Goal: Transaction & Acquisition: Purchase product/service

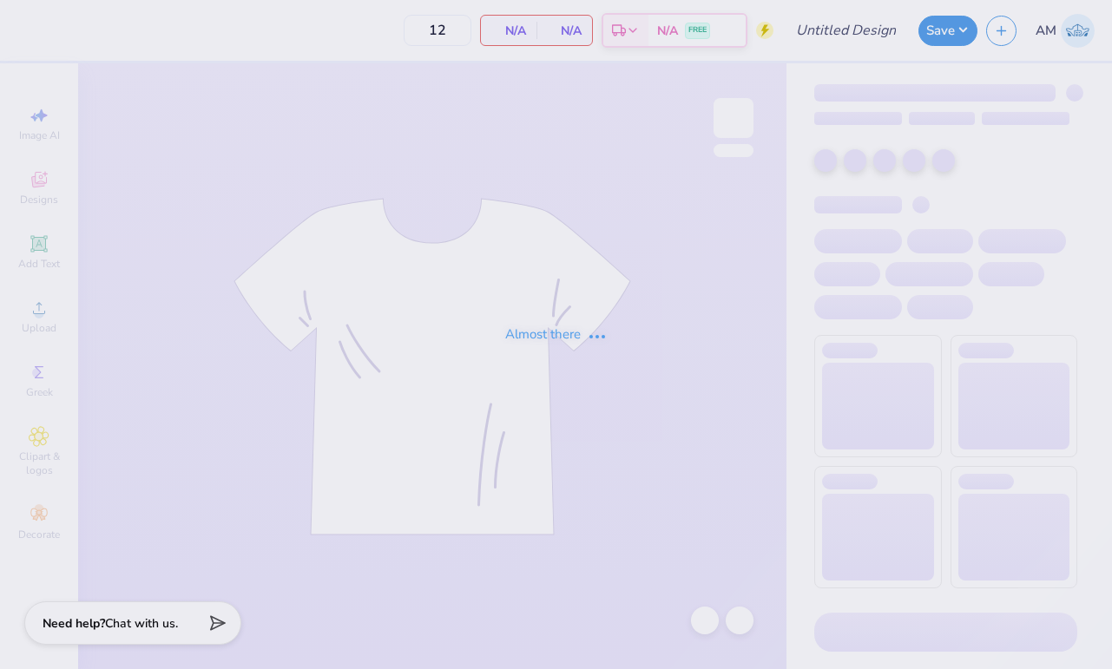
type input "SK Crew / Shorts"
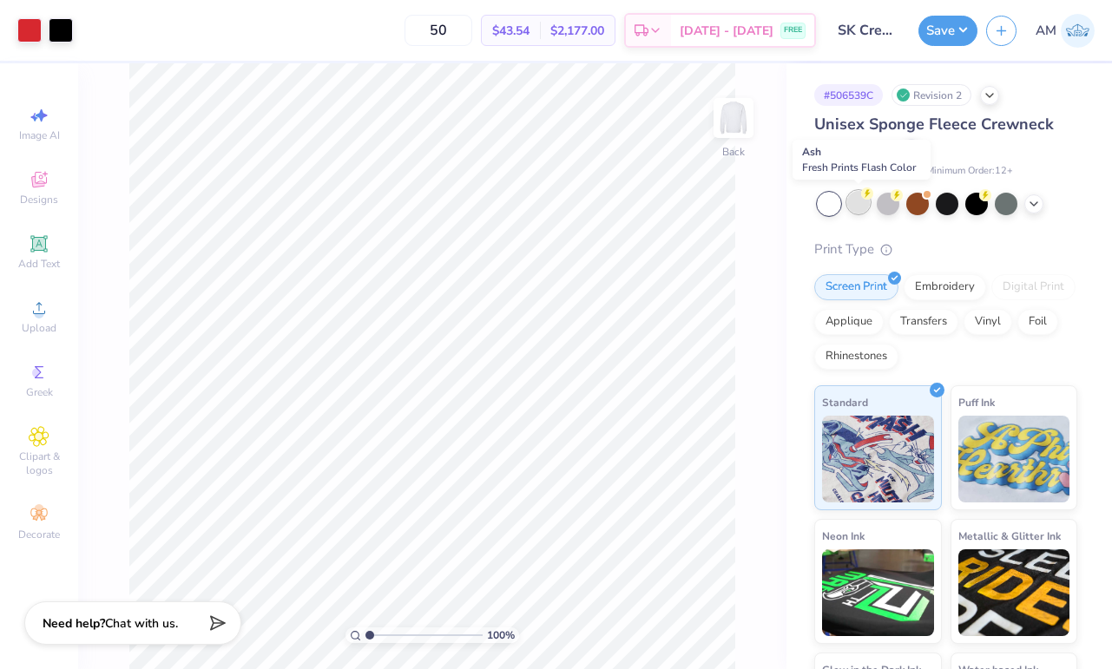
click at [863, 203] on div at bounding box center [858, 202] width 23 height 23
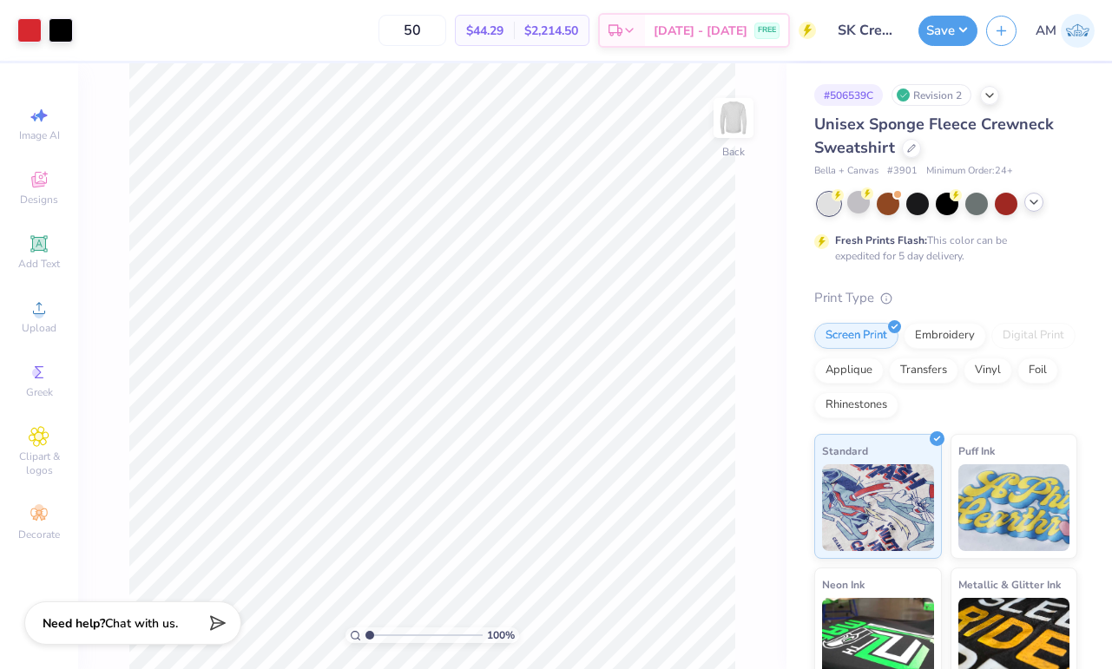
click at [1034, 202] on icon at bounding box center [1034, 202] width 14 height 14
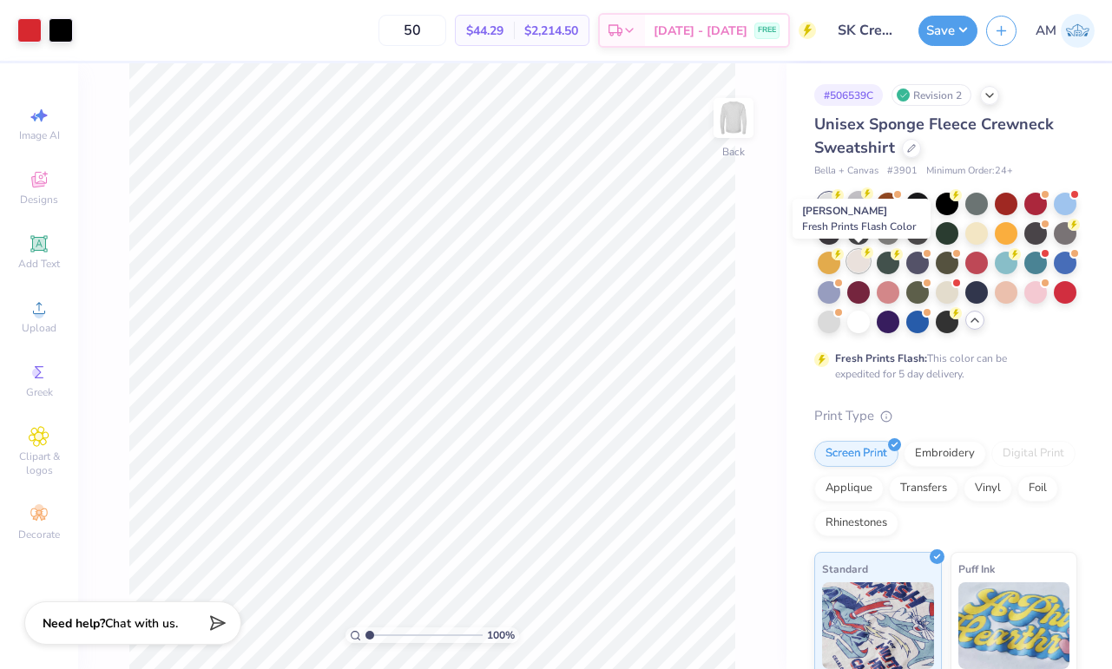
click at [856, 263] on div at bounding box center [858, 261] width 23 height 23
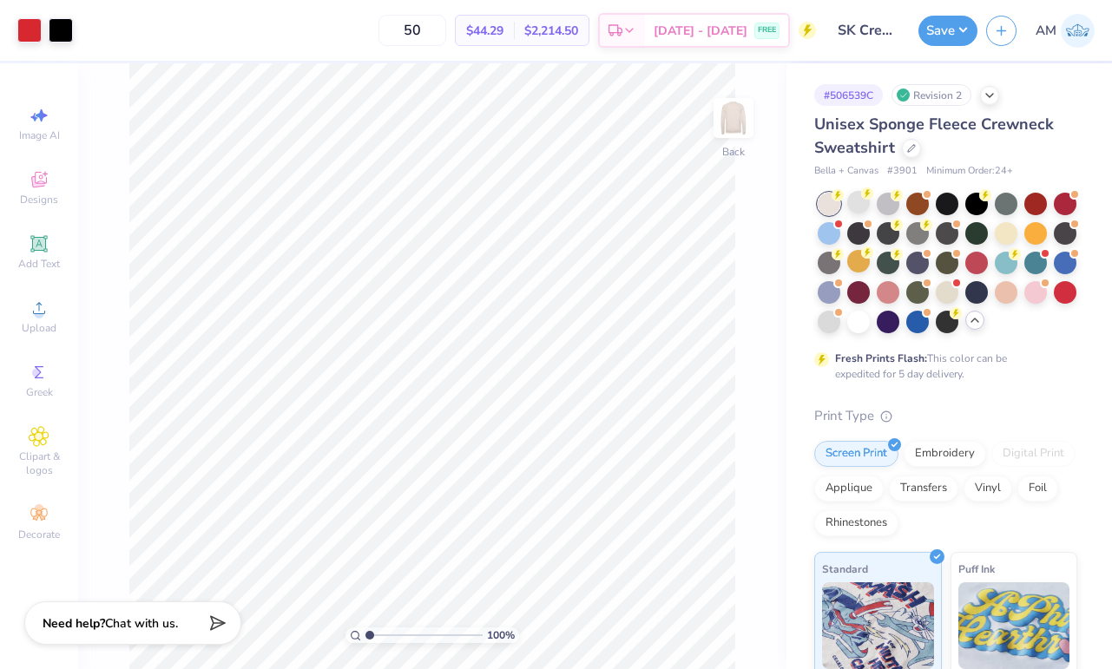
drag, startPoint x: 469, startPoint y: 28, endPoint x: 398, endPoint y: 27, distance: 70.3
click at [397, 27] on div "50 $44.29 Per Item $2,214.50 Total Est. Delivery [DATE] - [DATE] FREE" at bounding box center [449, 30] width 734 height 61
type input "24"
click at [851, 207] on div at bounding box center [858, 202] width 23 height 23
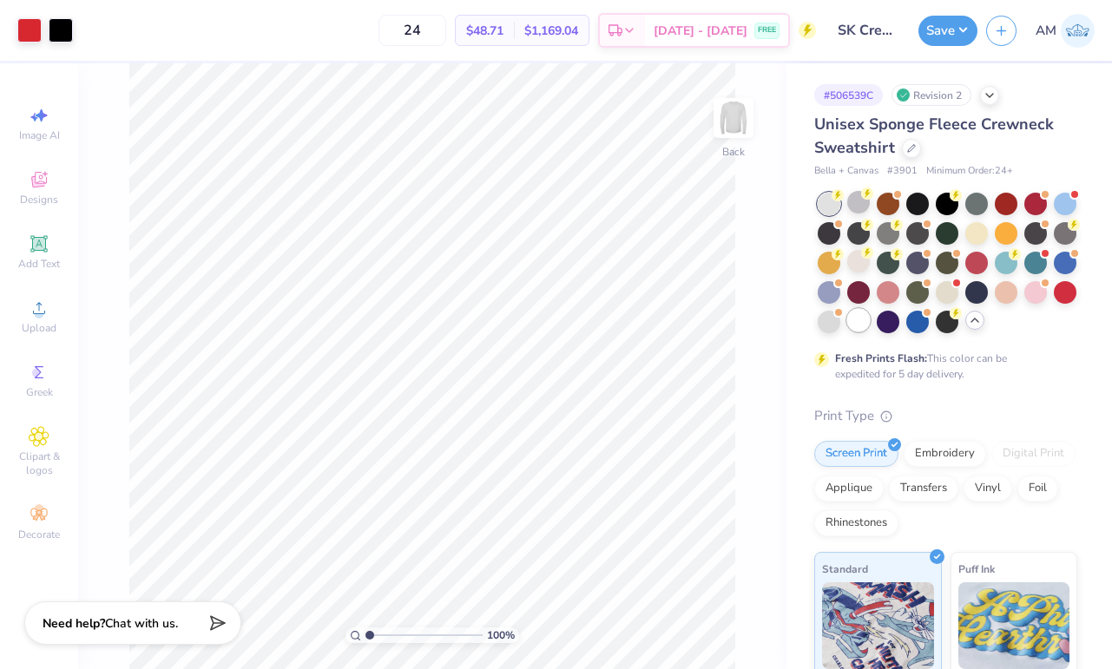
click at [853, 319] on div at bounding box center [858, 320] width 23 height 23
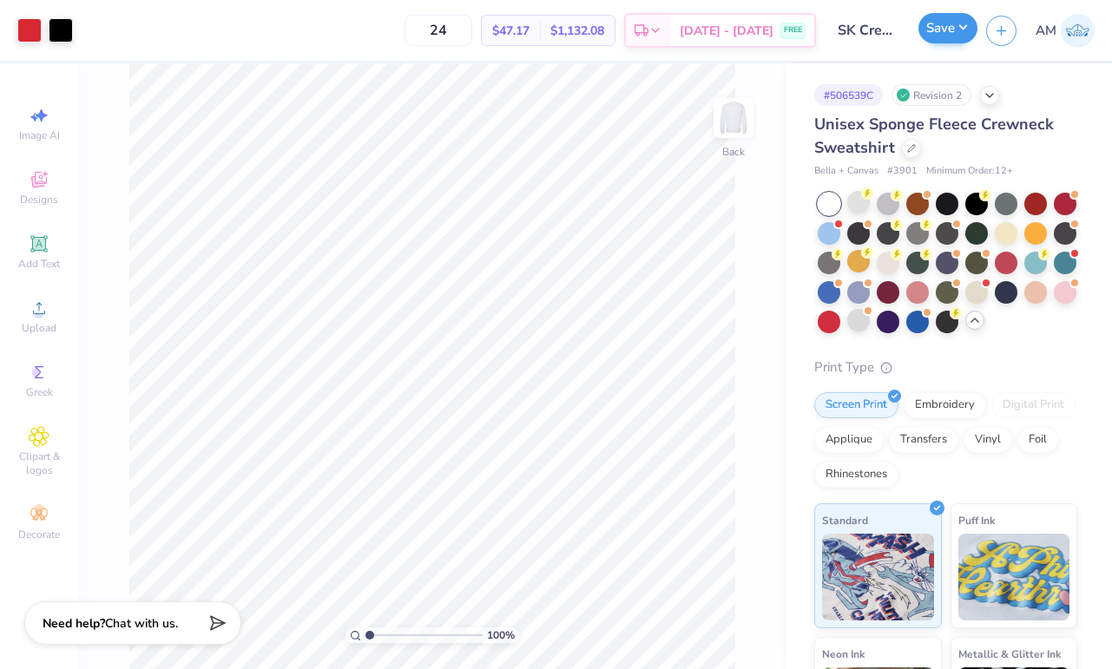
click at [957, 39] on button "Save" at bounding box center [947, 28] width 59 height 30
click at [948, 29] on button "Save" at bounding box center [947, 28] width 59 height 30
click at [942, 33] on button "Save" at bounding box center [947, 28] width 59 height 30
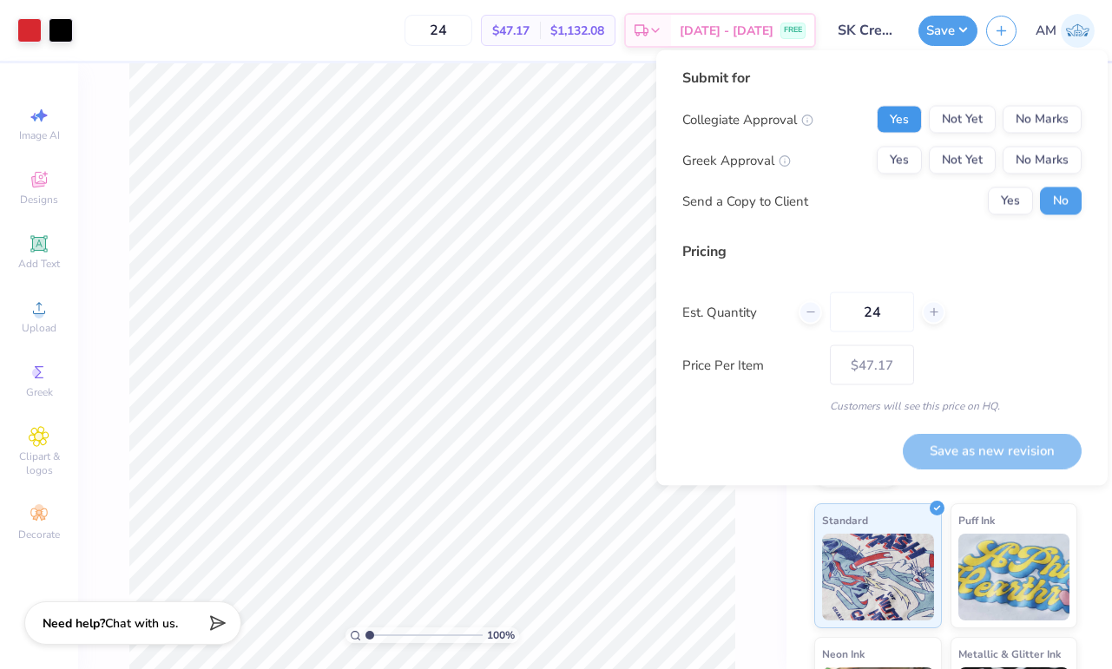
click at [896, 121] on button "Yes" at bounding box center [898, 120] width 45 height 28
click at [1014, 119] on button "No Marks" at bounding box center [1041, 120] width 79 height 28
click at [908, 156] on button "Yes" at bounding box center [898, 161] width 45 height 28
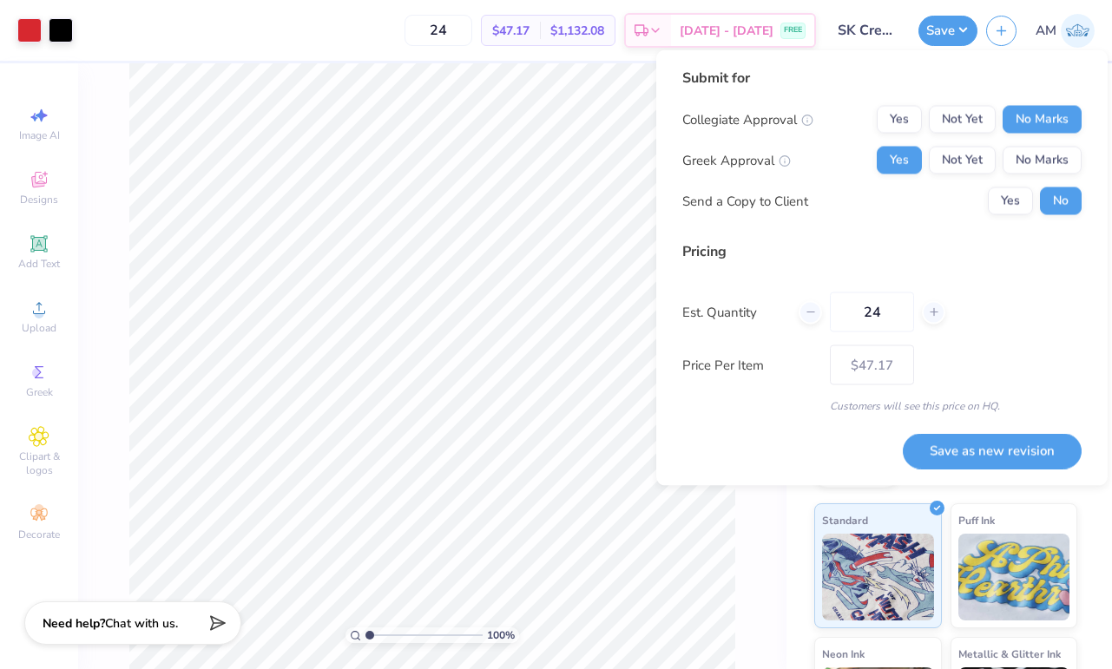
click at [1015, 295] on div "Est. Quantity 24" at bounding box center [881, 312] width 399 height 40
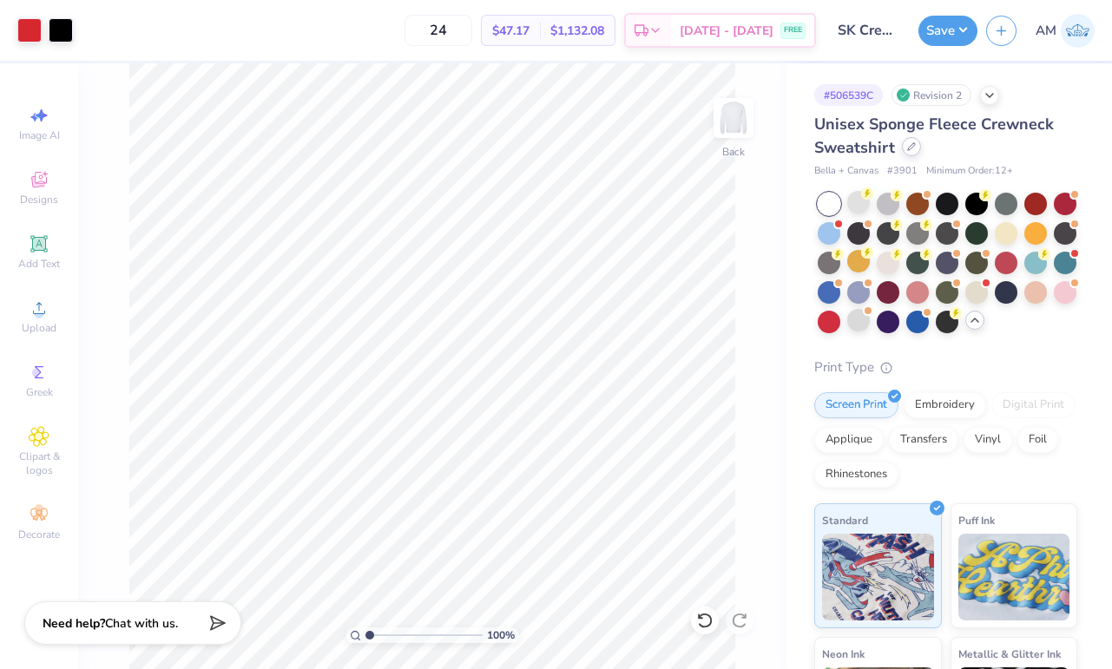
click at [909, 149] on icon at bounding box center [911, 146] width 7 height 7
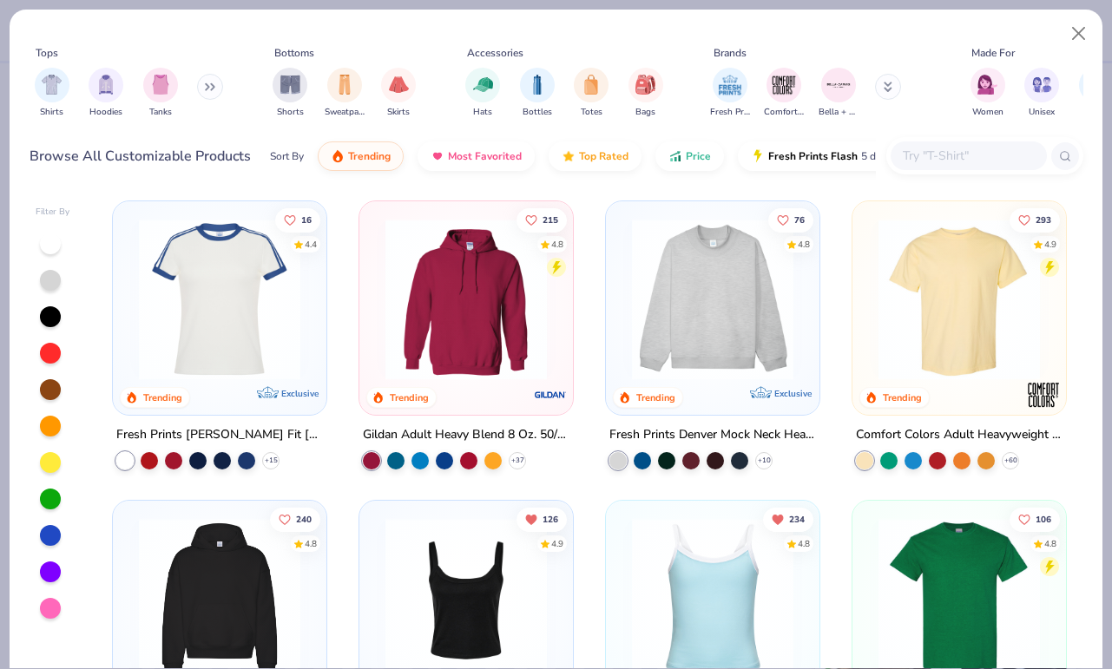
click at [205, 96] on button at bounding box center [210, 87] width 26 height 26
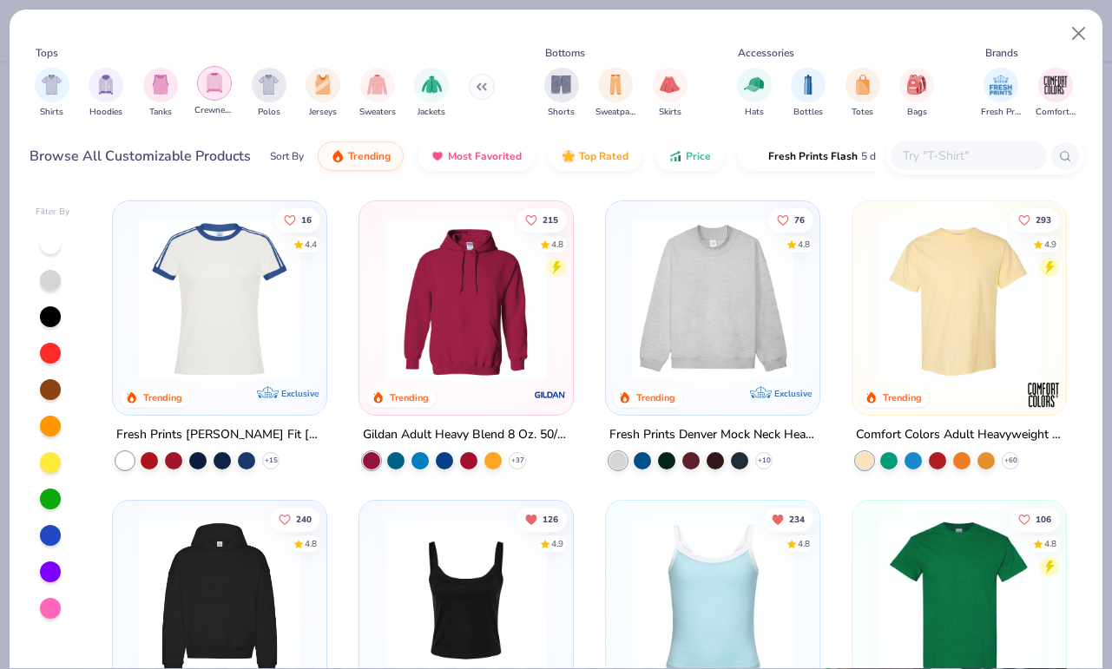
click at [217, 85] on img "filter for Crewnecks" at bounding box center [214, 83] width 19 height 20
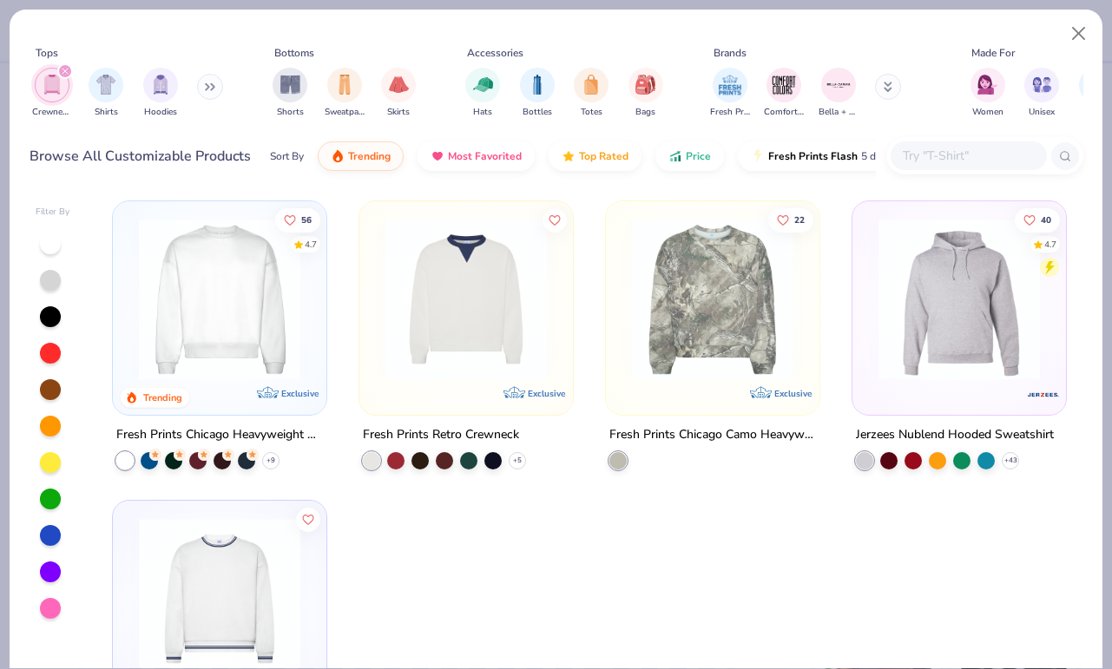
click at [62, 71] on icon "filter for Crewnecks" at bounding box center [65, 71] width 7 height 7
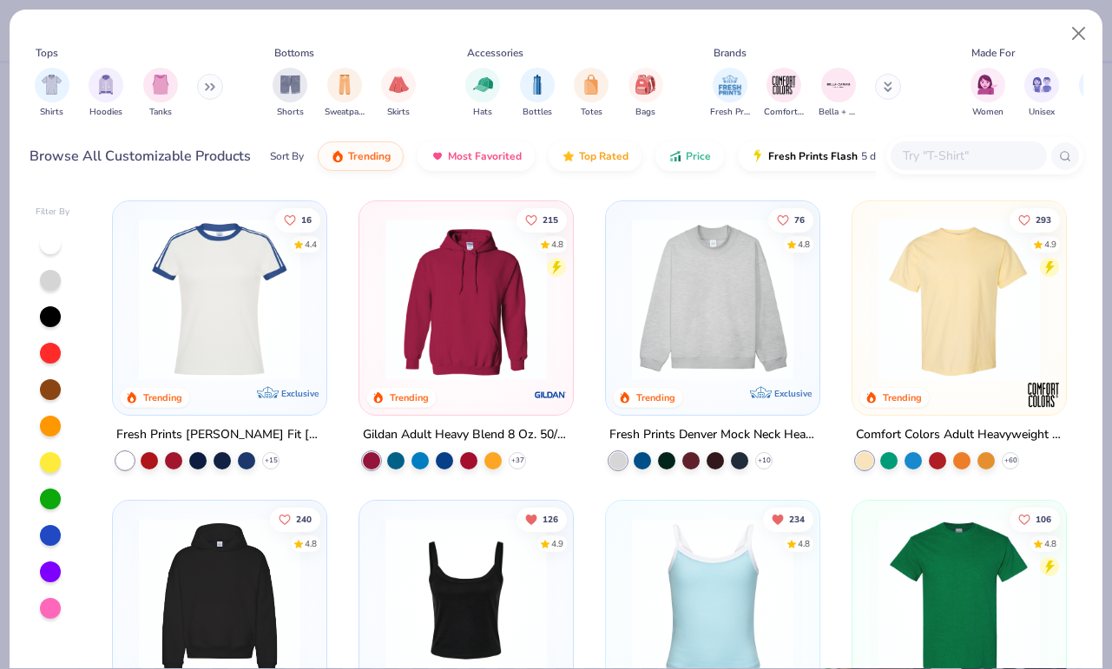
click at [952, 165] on input "text" at bounding box center [968, 156] width 134 height 20
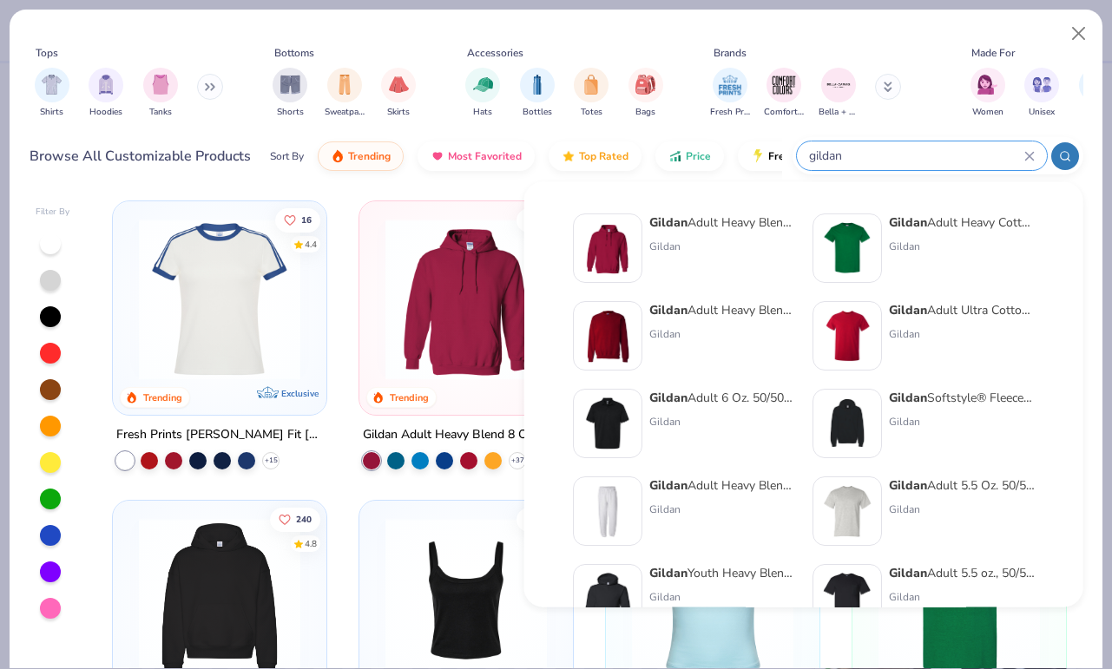
type input "gildan"
click at [696, 320] on div "Gildan Adult Heavy Blend Adult 8 Oz. 50/50 Fleece Crew Gildan" at bounding box center [722, 335] width 146 height 69
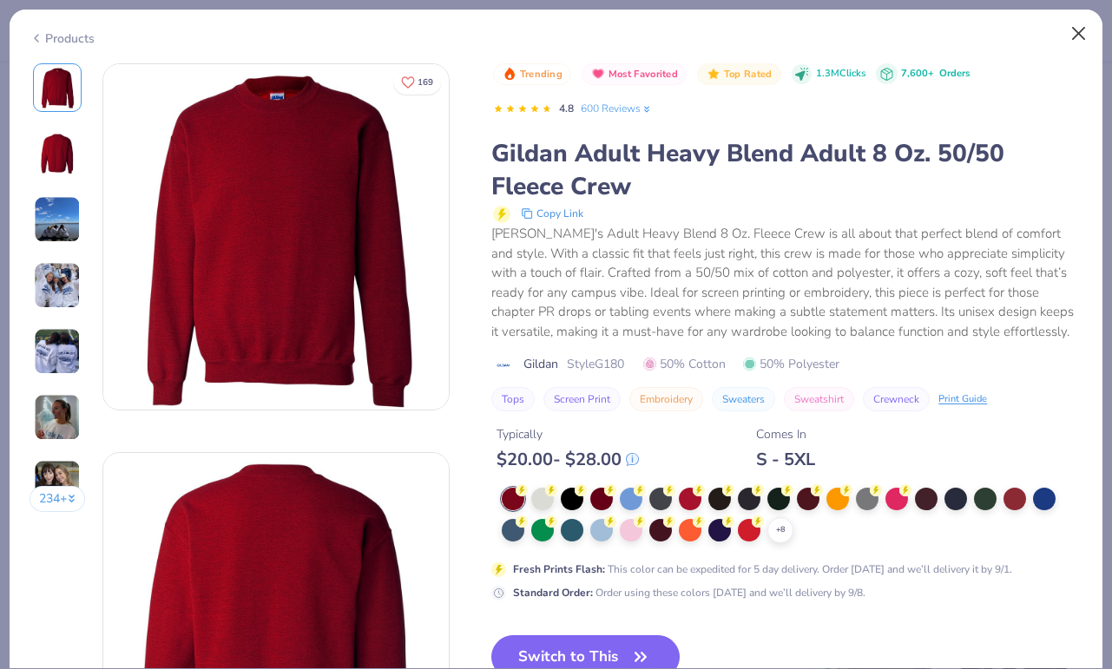
click at [1074, 41] on button "Close" at bounding box center [1078, 33] width 33 height 33
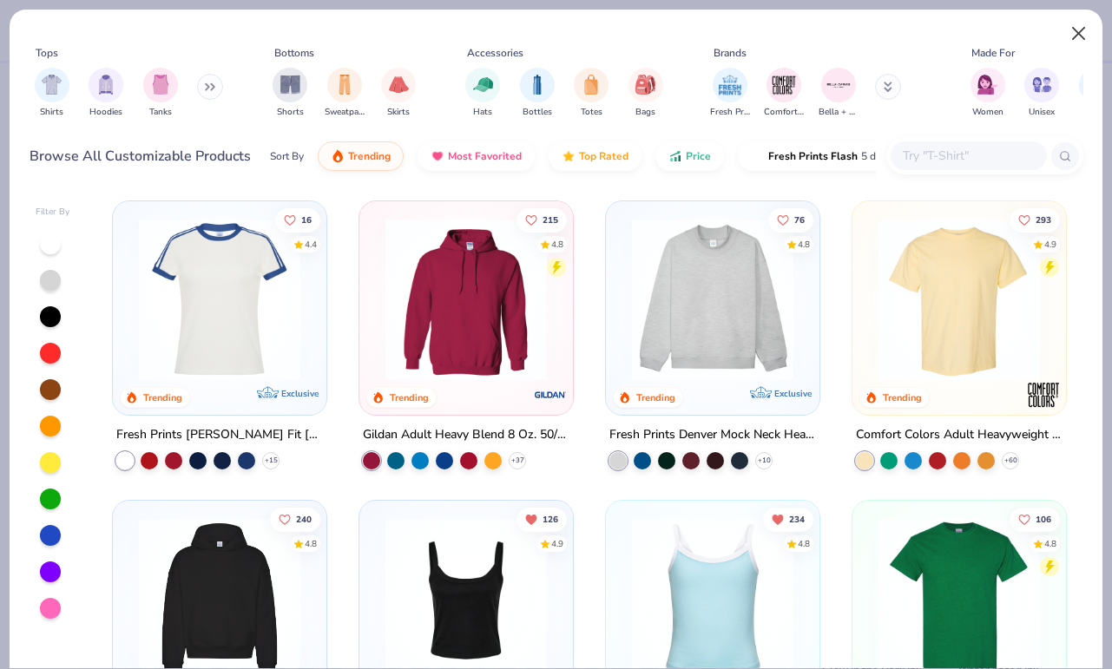
click at [1086, 40] on button "Close" at bounding box center [1078, 33] width 33 height 33
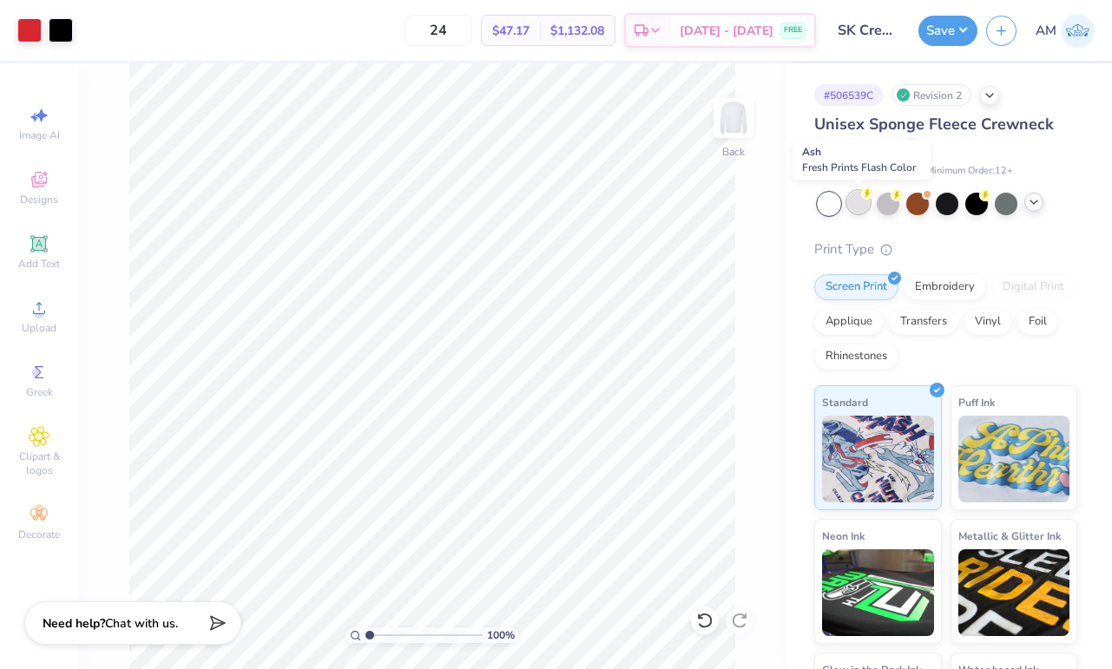
click at [866, 207] on div at bounding box center [858, 202] width 23 height 23
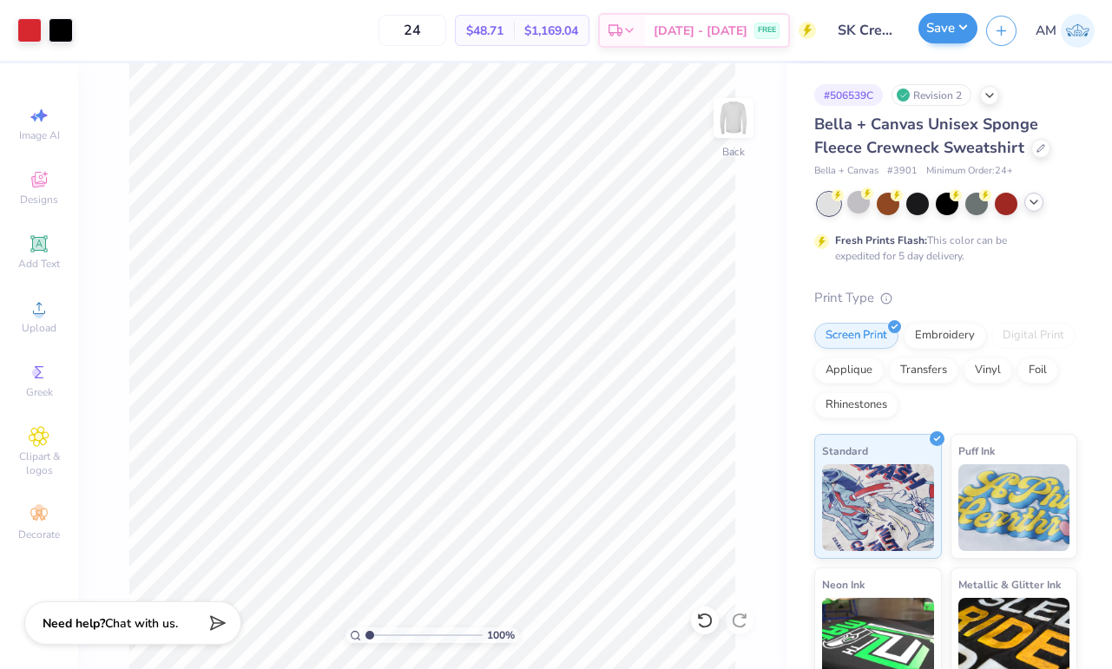
click at [956, 26] on button "Save" at bounding box center [947, 28] width 59 height 30
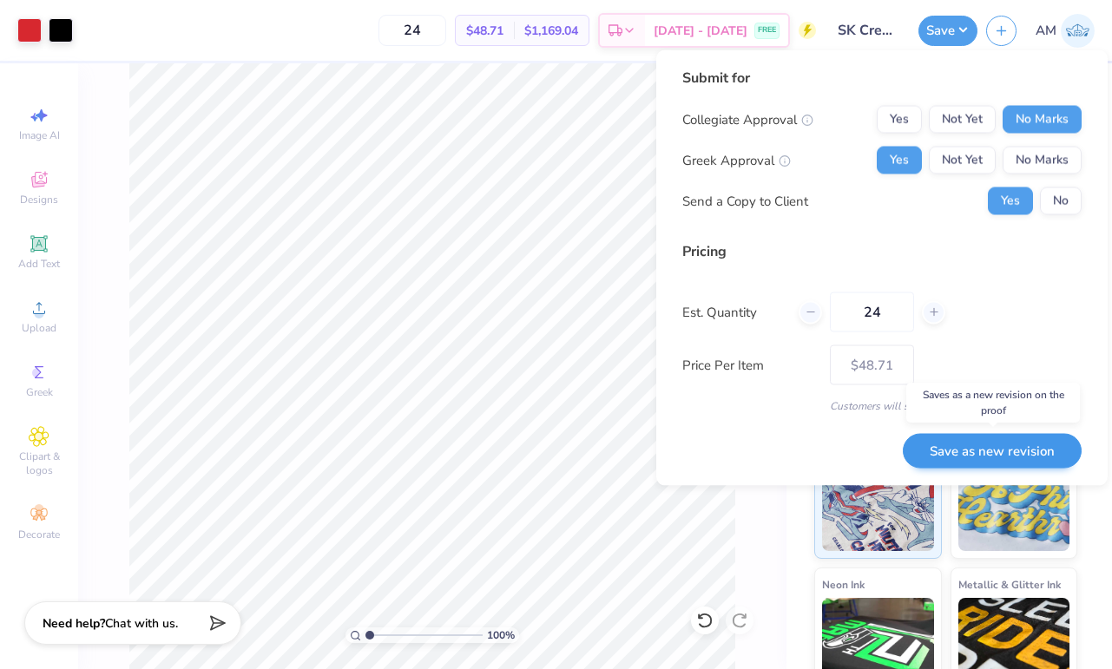
click at [990, 445] on button "Save as new revision" at bounding box center [991, 451] width 179 height 36
type input "$48.71"
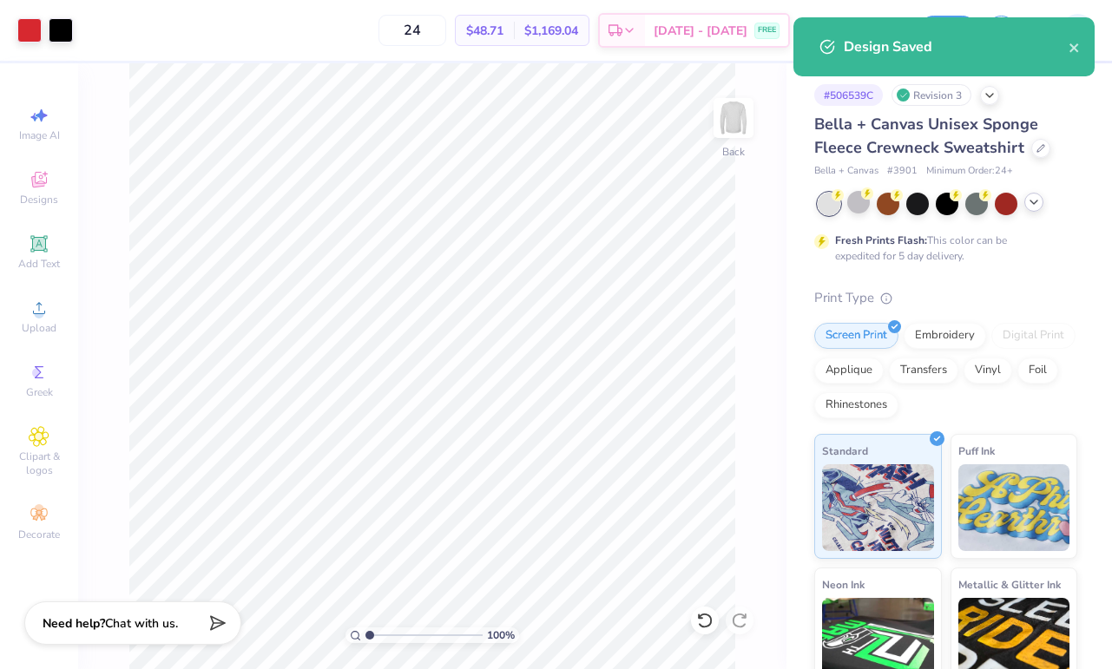
click at [1034, 203] on icon at bounding box center [1034, 202] width 14 height 14
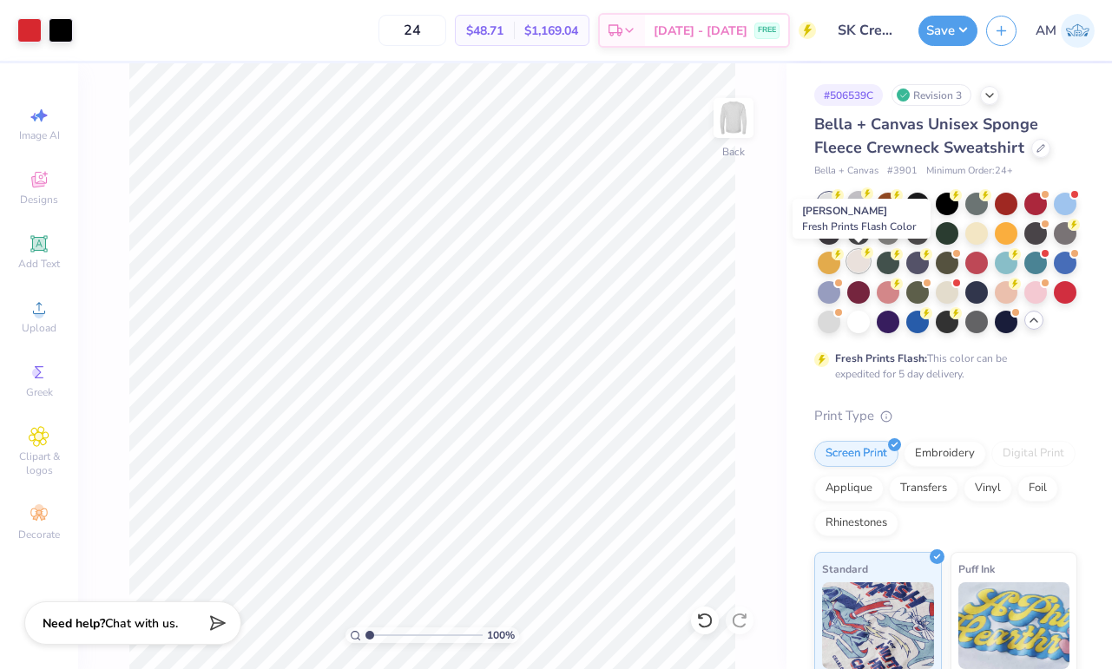
click at [863, 260] on div at bounding box center [858, 261] width 23 height 23
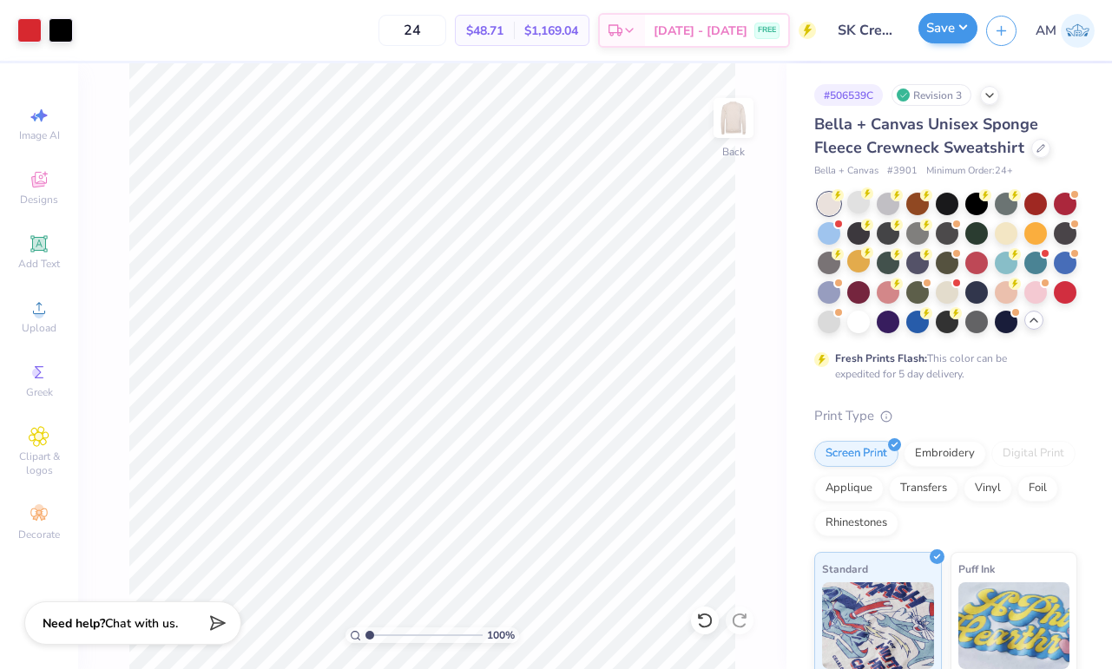
click at [937, 24] on button "Save" at bounding box center [947, 28] width 59 height 30
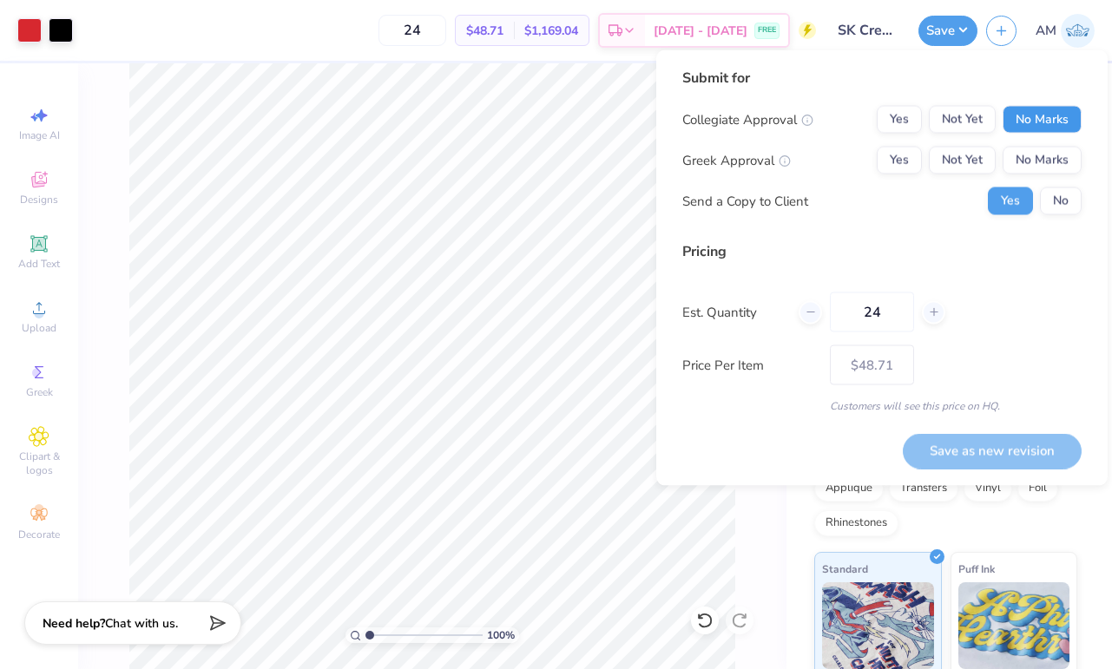
click at [1040, 114] on button "No Marks" at bounding box center [1041, 120] width 79 height 28
click at [914, 160] on button "Yes" at bounding box center [898, 161] width 45 height 28
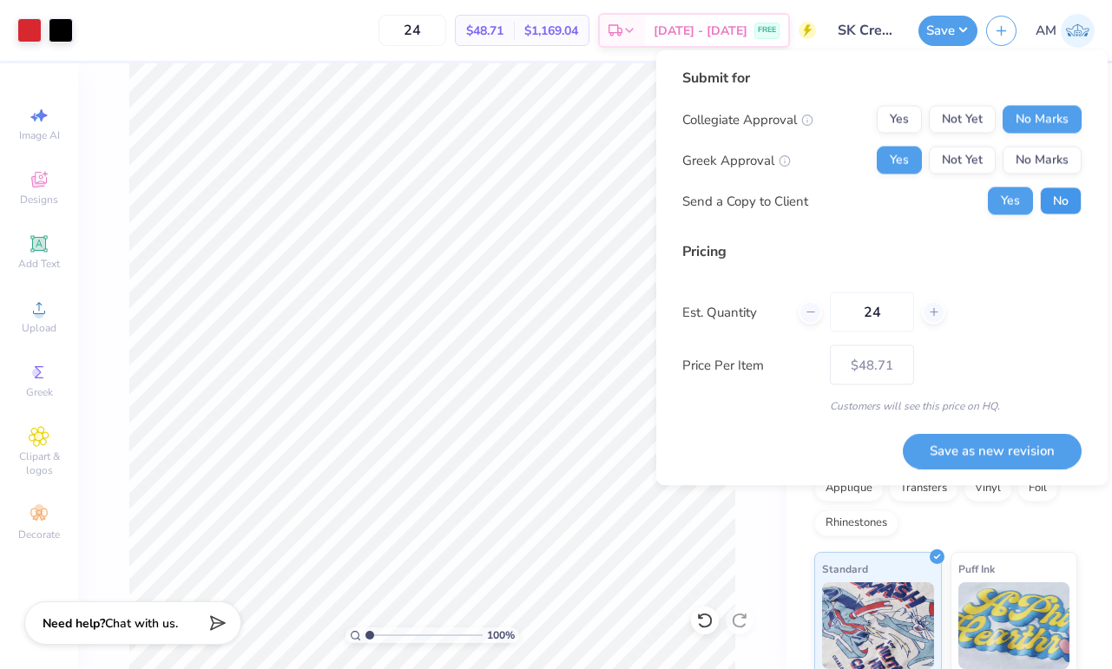
click at [1071, 195] on button "No" at bounding box center [1061, 201] width 42 height 28
click at [982, 446] on button "Save as new revision" at bounding box center [991, 451] width 179 height 36
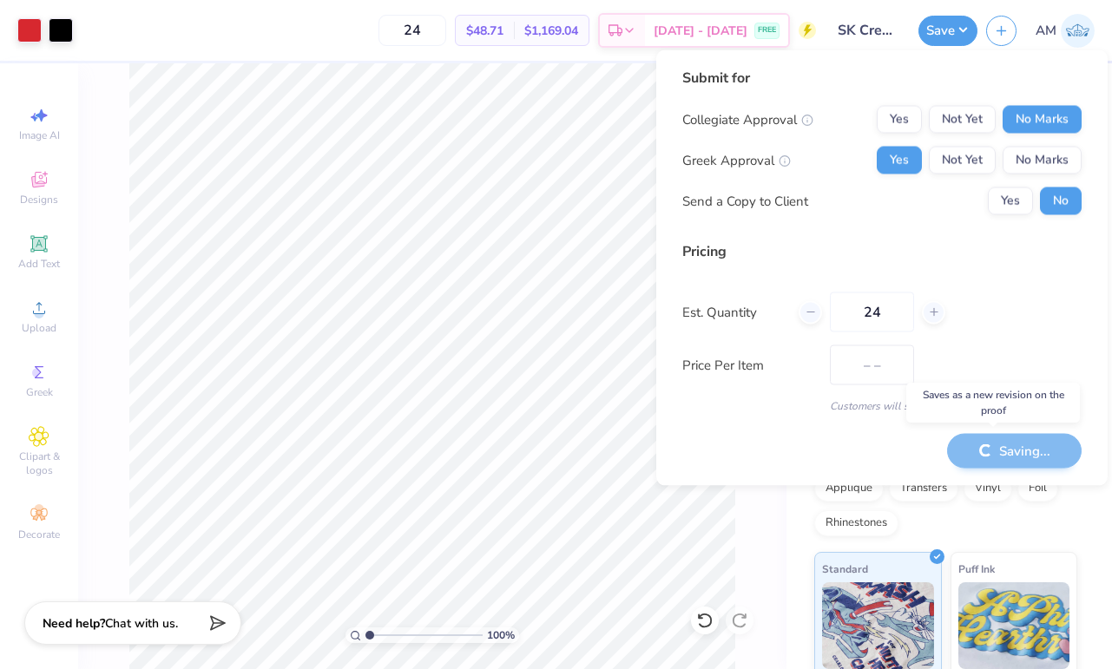
type input "$48.71"
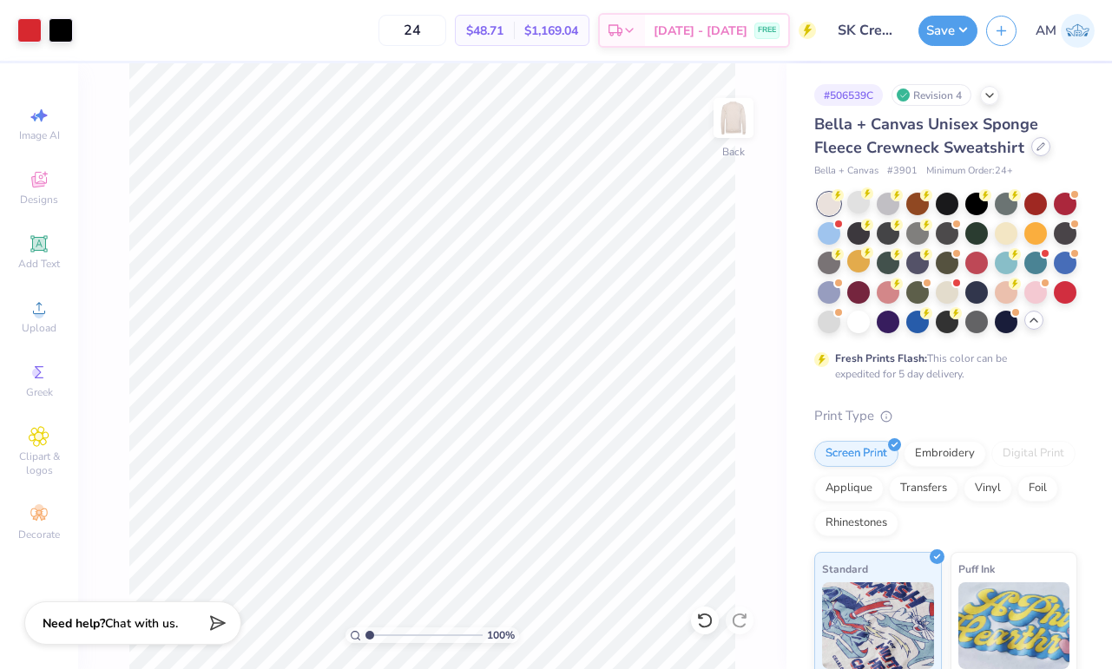
click at [1036, 146] on icon at bounding box center [1040, 146] width 9 height 9
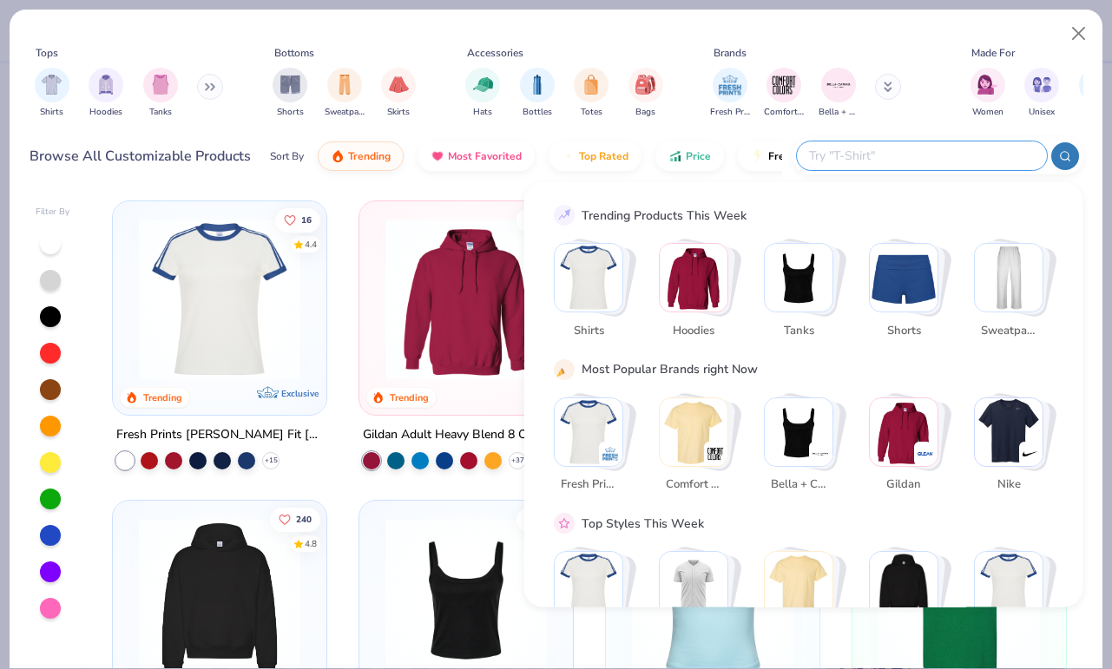
click at [916, 148] on input "text" at bounding box center [920, 156] width 227 height 20
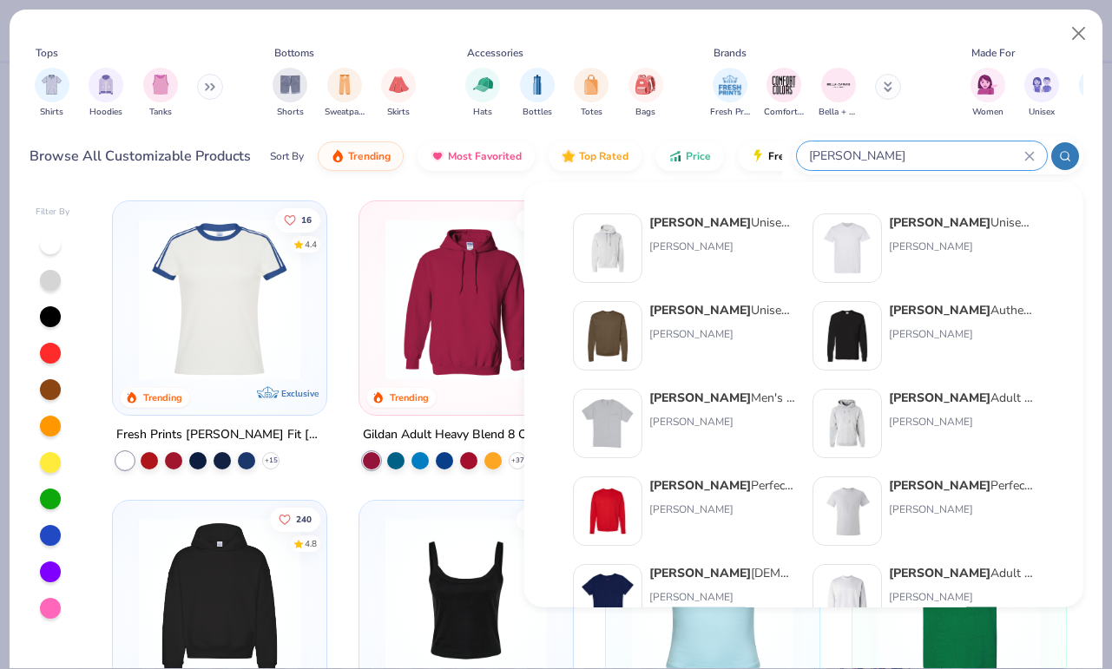
type input "[PERSON_NAME]"
click at [699, 309] on div "[PERSON_NAME] Unisex 7.8 Oz. Ecosmart 50/50 Crewneck Sweatshirt" at bounding box center [722, 310] width 146 height 18
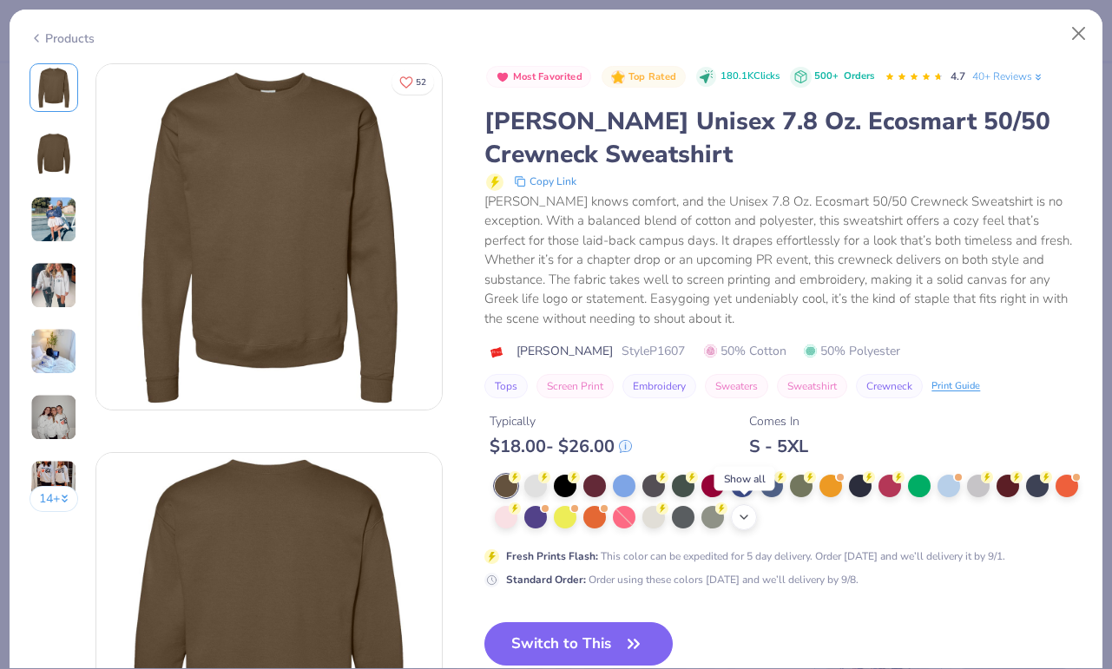
click at [735, 515] on div "+ 2" at bounding box center [744, 517] width 26 height 26
click at [650, 519] on div at bounding box center [653, 515] width 23 height 23
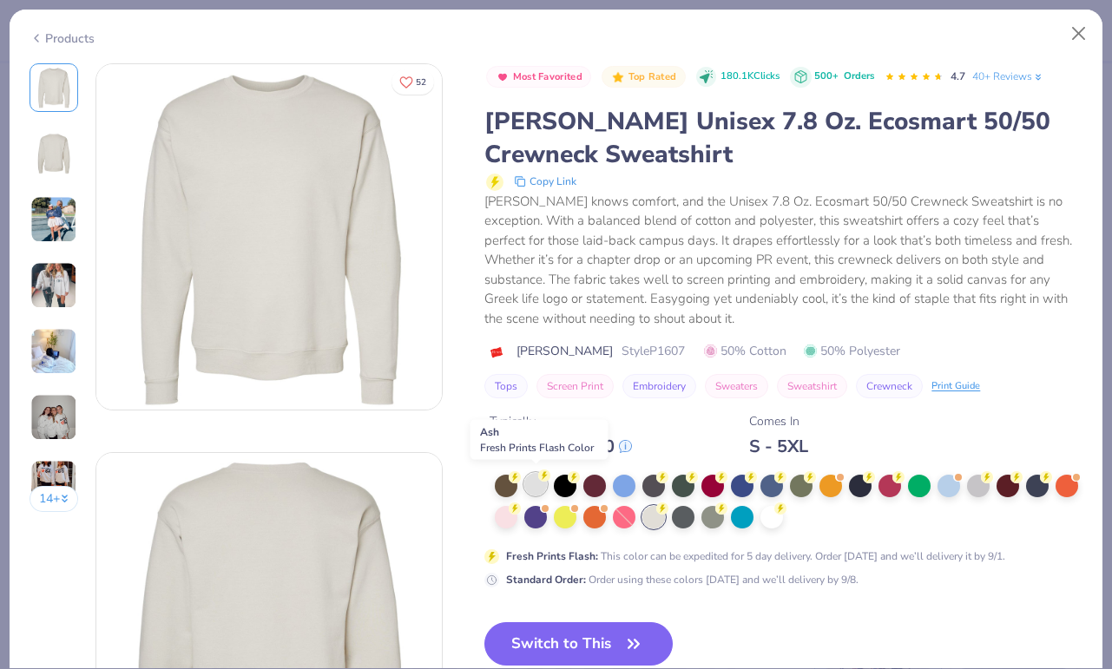
click at [532, 476] on div at bounding box center [535, 484] width 23 height 23
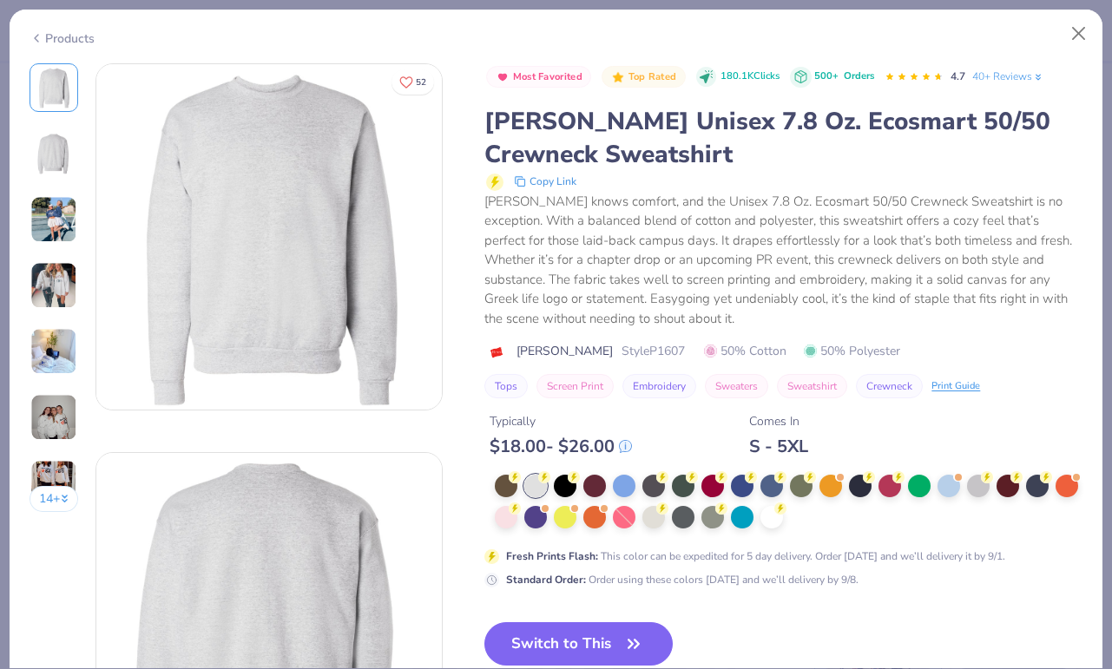
click at [550, 618] on div "Most Favorited Top Rated 180.1K Clicks 500+ Orders 4.7 40+ Reviews [PERSON_NAME…" at bounding box center [783, 378] width 598 height 631
click at [550, 637] on button "Switch to This" at bounding box center [578, 643] width 188 height 43
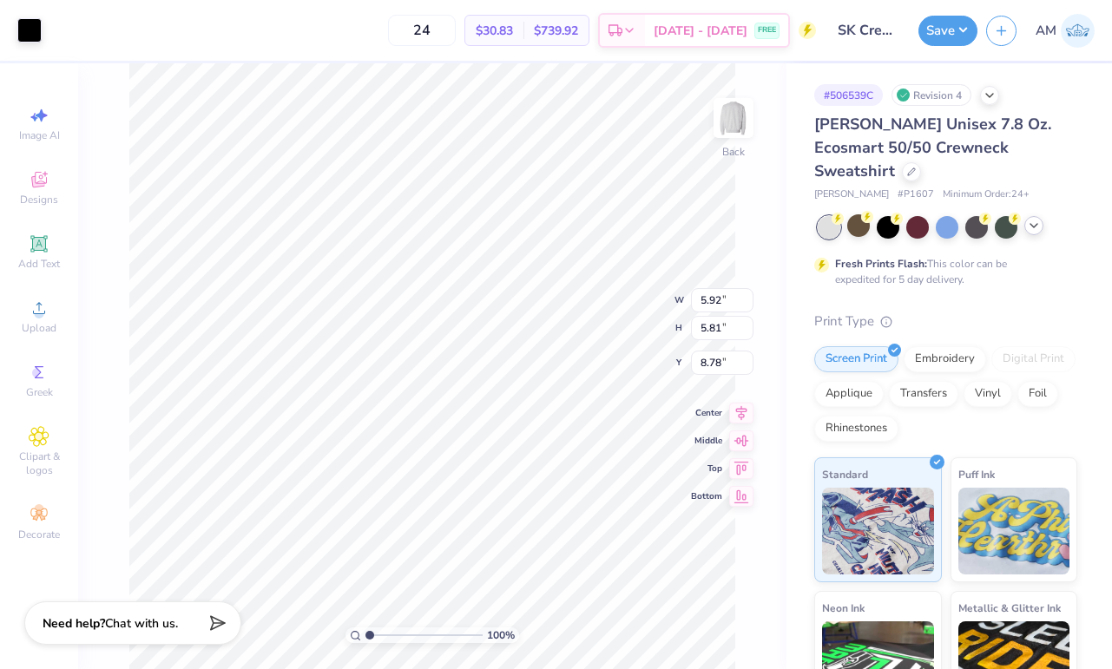
type input "6.61"
type input "4.43"
type input "3.59"
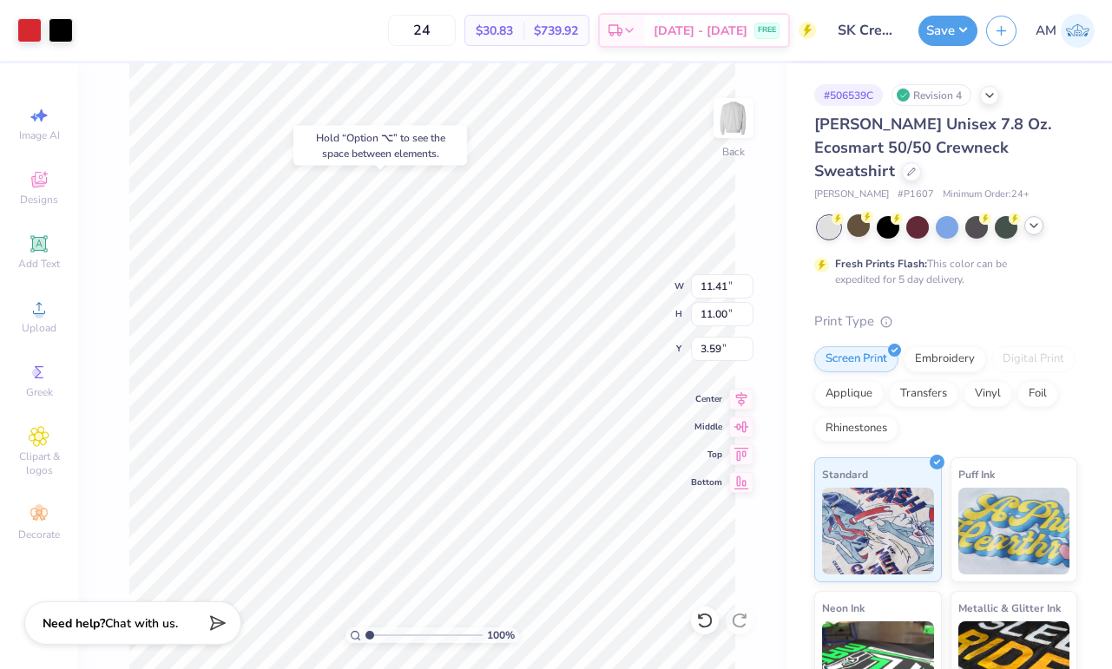
type input "3.00"
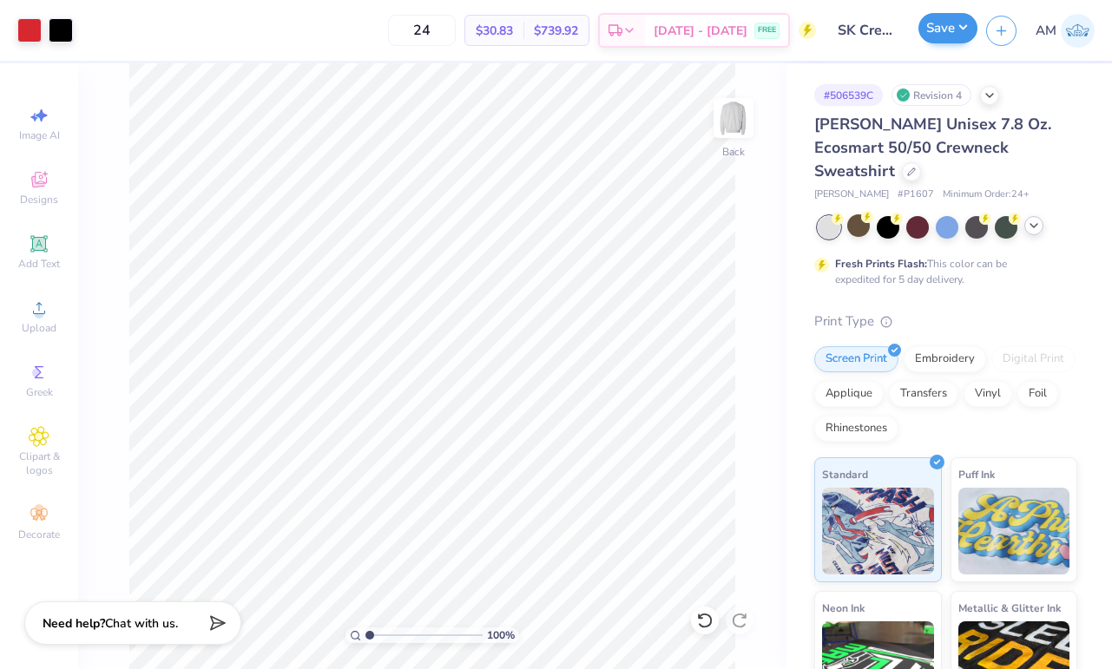
click at [935, 37] on button "Save" at bounding box center [947, 28] width 59 height 30
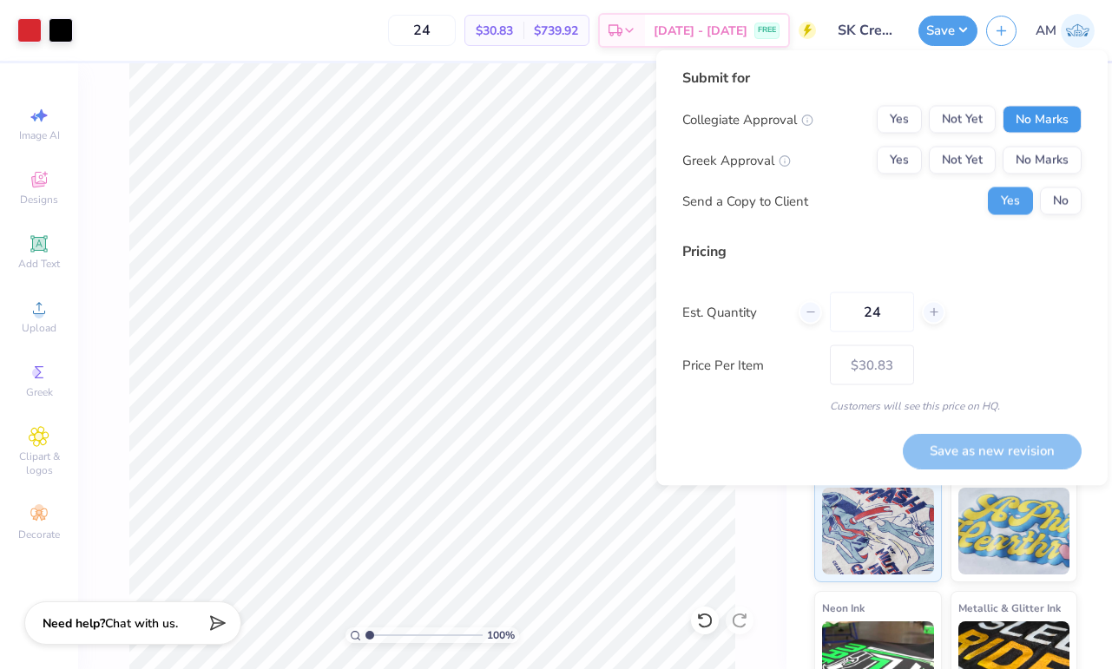
click at [1052, 121] on button "No Marks" at bounding box center [1041, 120] width 79 height 28
click at [913, 153] on button "Yes" at bounding box center [898, 161] width 45 height 28
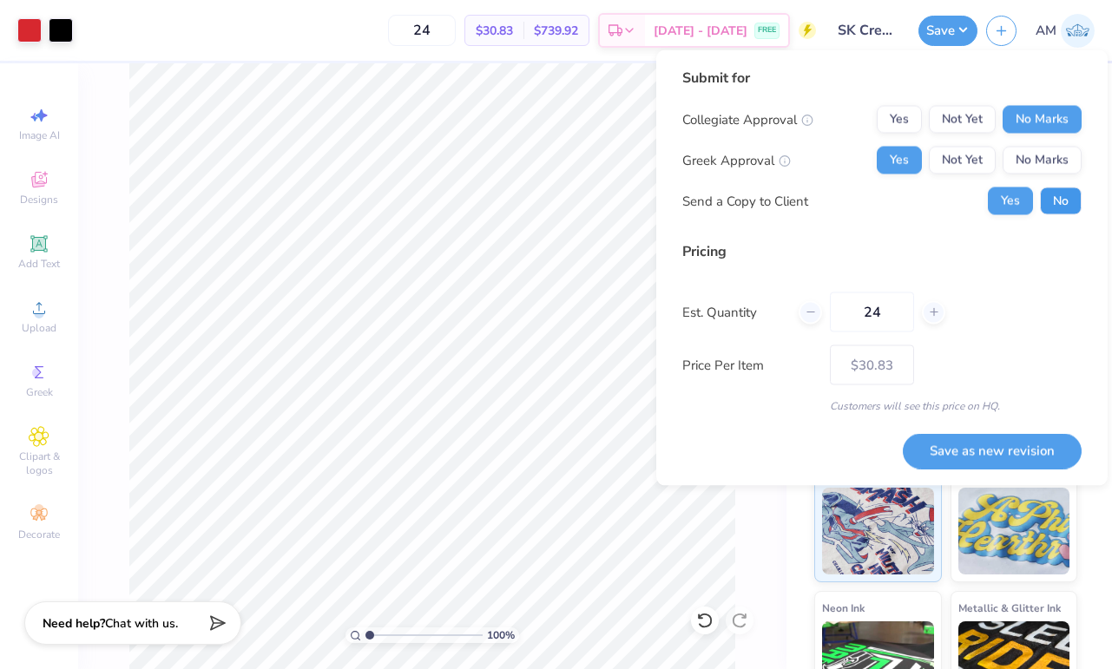
click at [1053, 195] on button "No" at bounding box center [1061, 201] width 42 height 28
drag, startPoint x: 890, startPoint y: 317, endPoint x: 825, endPoint y: 317, distance: 65.1
click at [825, 317] on div "24" at bounding box center [871, 312] width 147 height 40
type input "2"
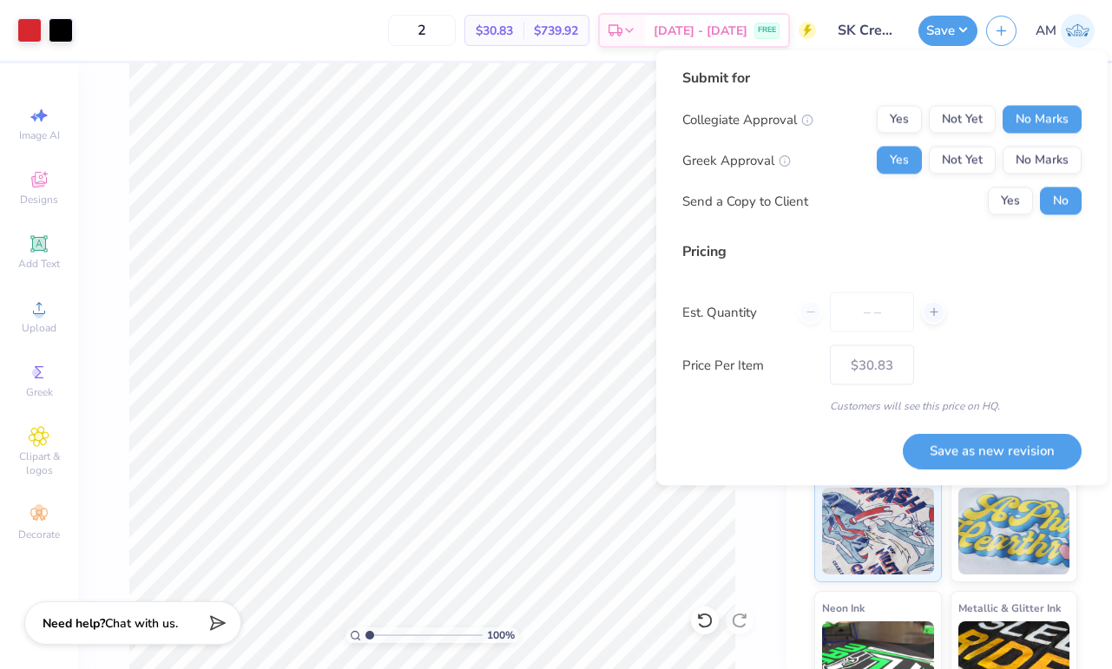
type input "3"
type input "36"
type input "$28.64"
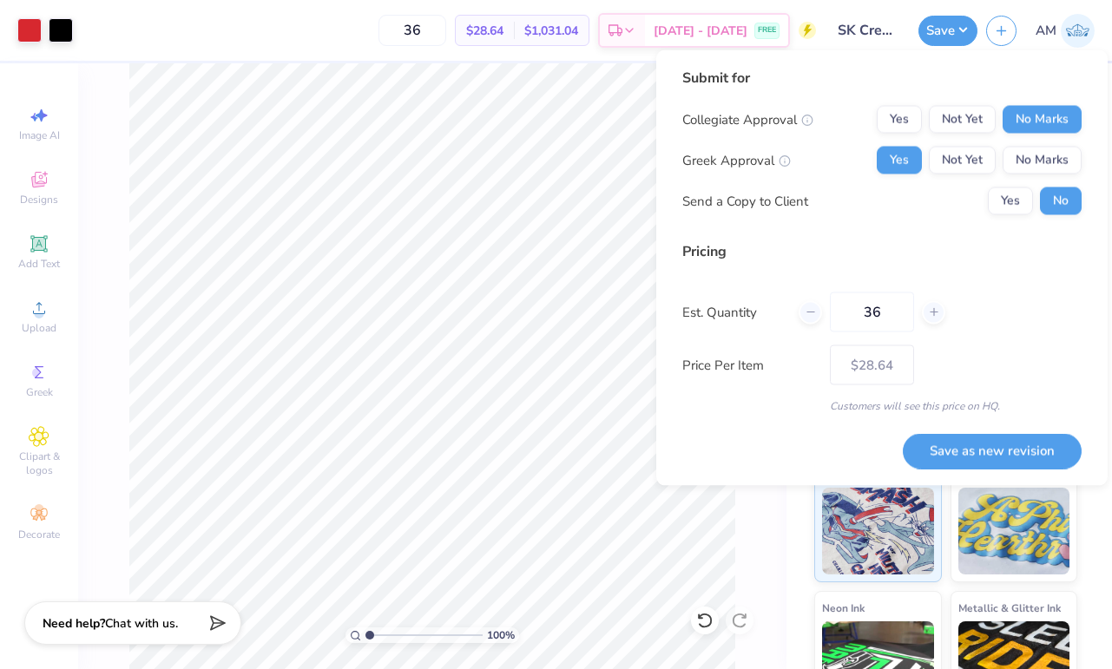
type input "36"
click at [779, 442] on div "Submit for Collegiate Approval Yes Not Yet No Marks Greek Approval Yes Not Yet …" at bounding box center [881, 268] width 399 height 401
click at [959, 461] on button "Save as new revision" at bounding box center [991, 451] width 179 height 36
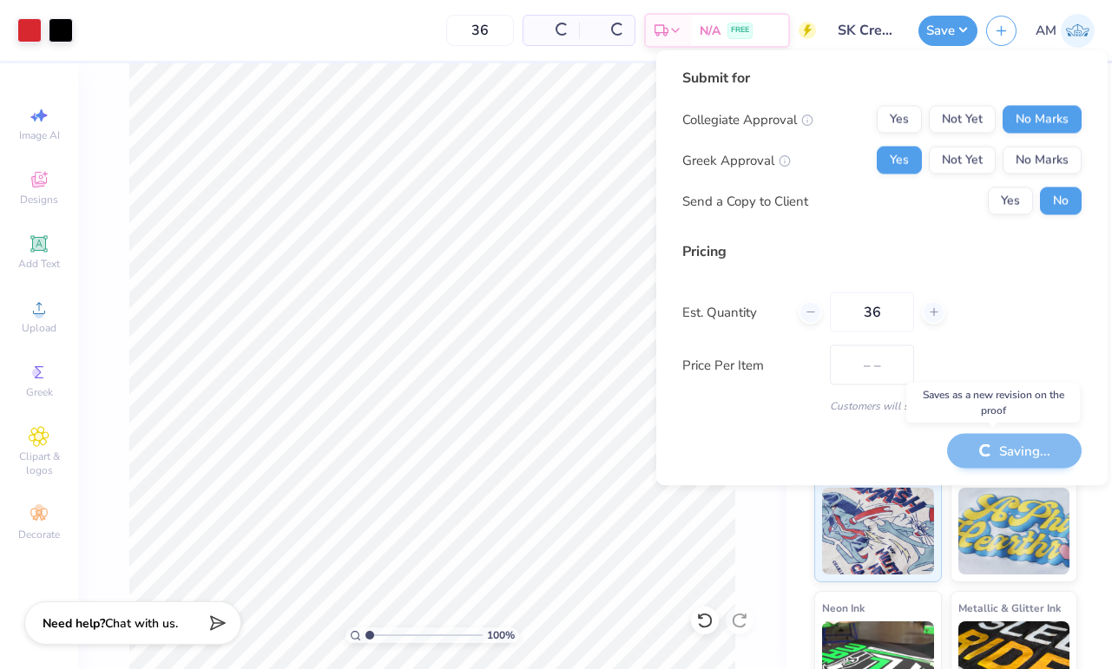
type input "$28.64"
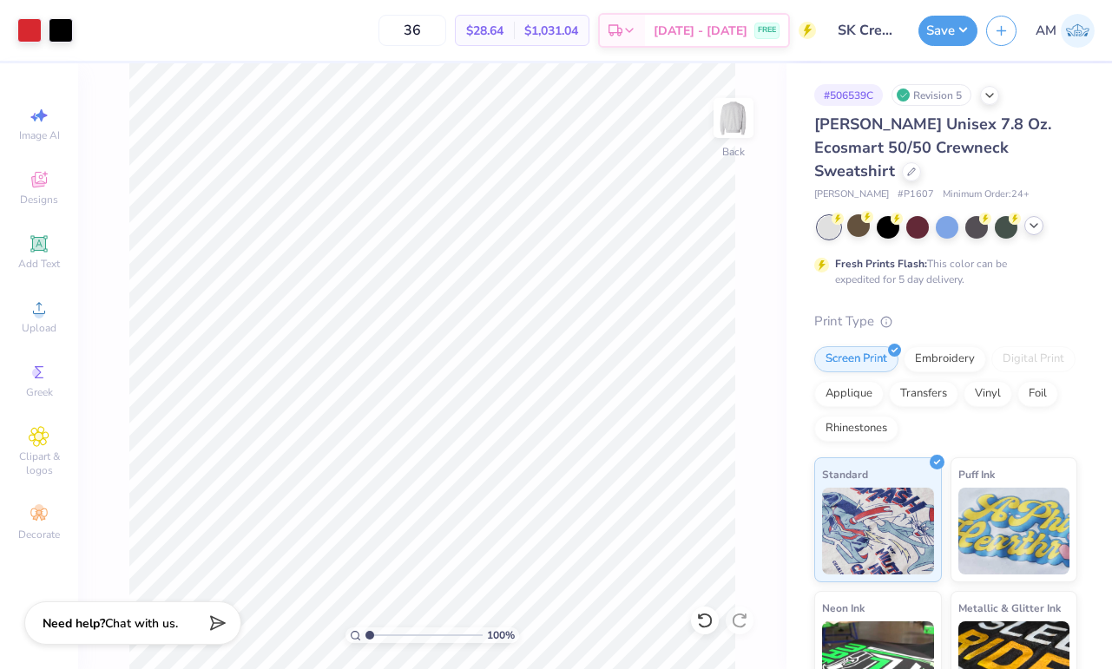
click at [1031, 219] on icon at bounding box center [1034, 226] width 14 height 14
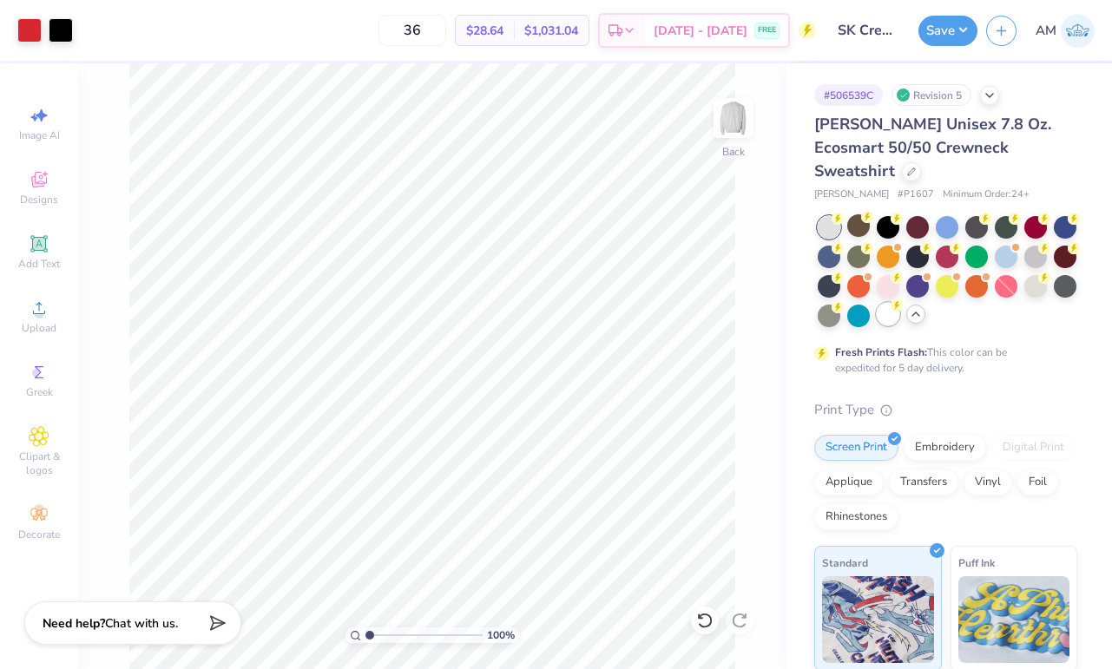
click at [886, 303] on div at bounding box center [887, 314] width 23 height 23
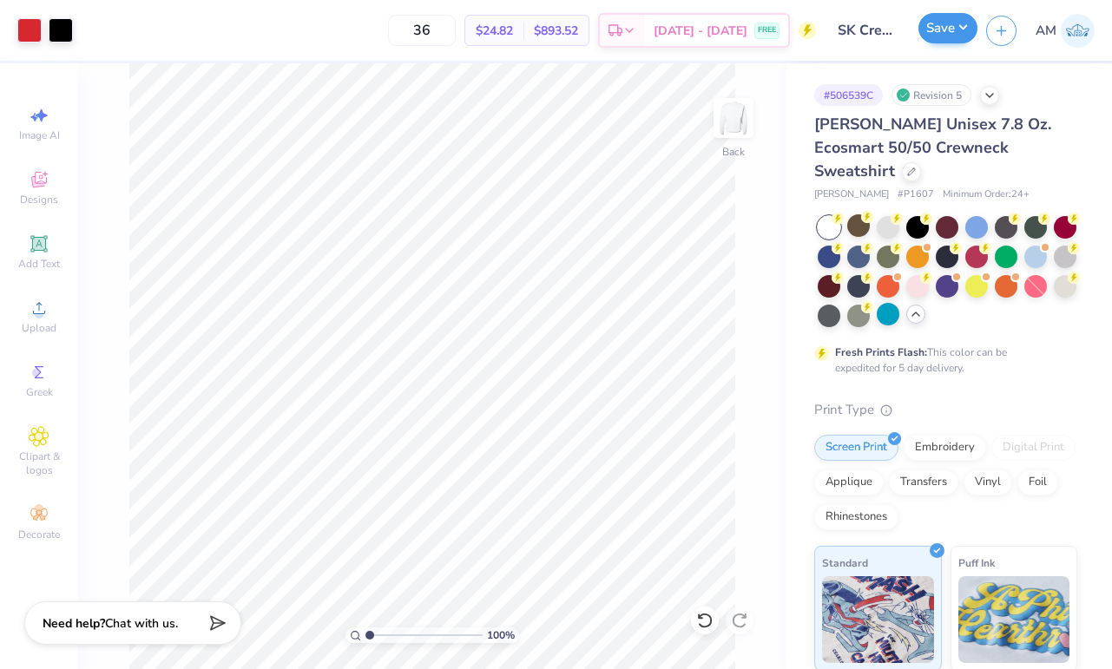
click at [941, 28] on button "Save" at bounding box center [947, 28] width 59 height 30
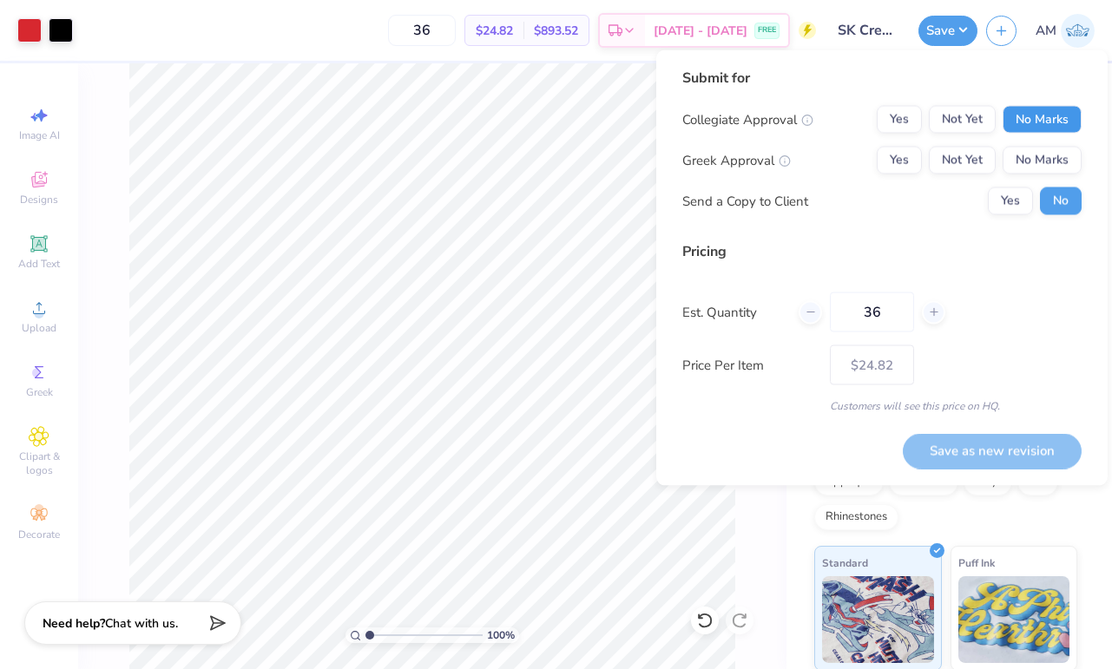
click at [1032, 117] on button "No Marks" at bounding box center [1041, 120] width 79 height 28
click at [896, 167] on button "Yes" at bounding box center [898, 161] width 45 height 28
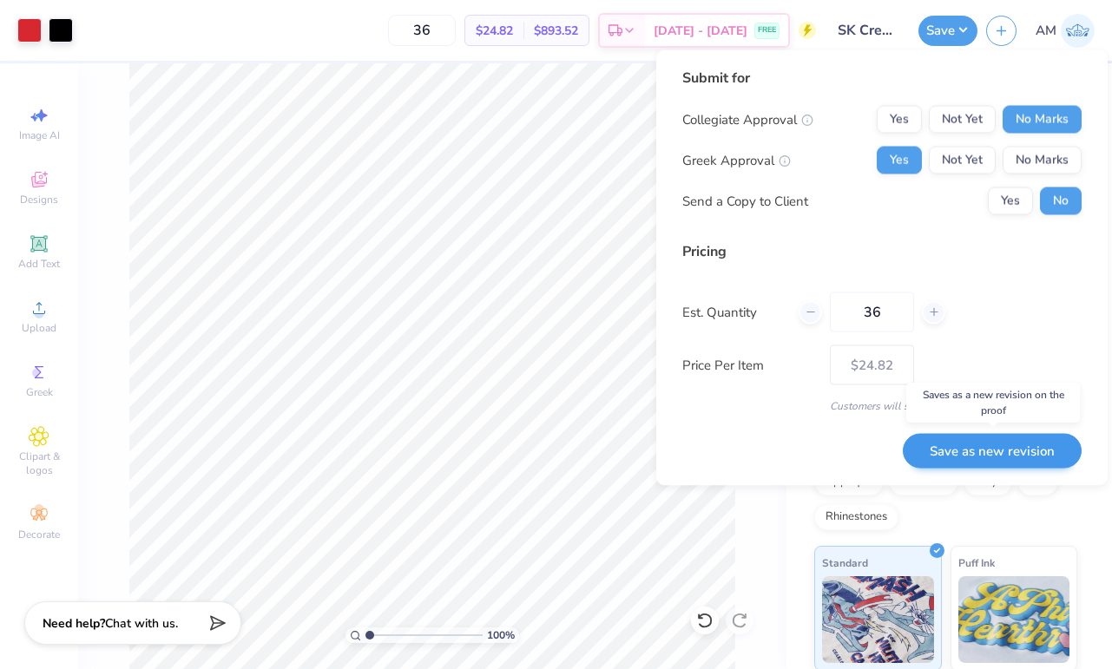
click at [994, 443] on button "Save as new revision" at bounding box center [991, 451] width 179 height 36
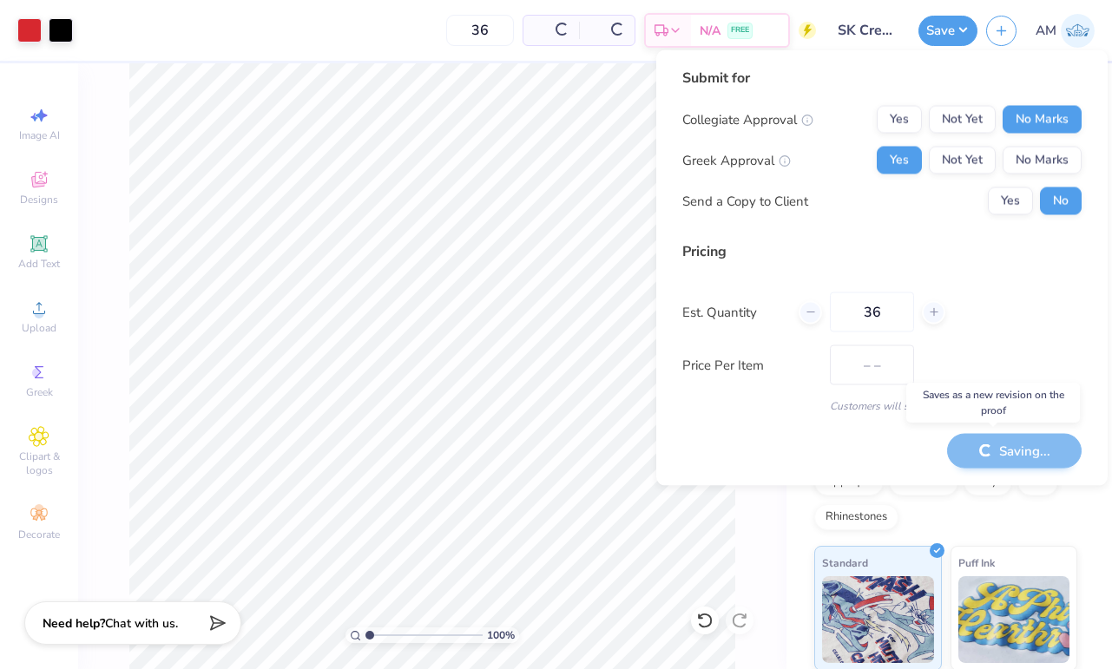
type input "$24.82"
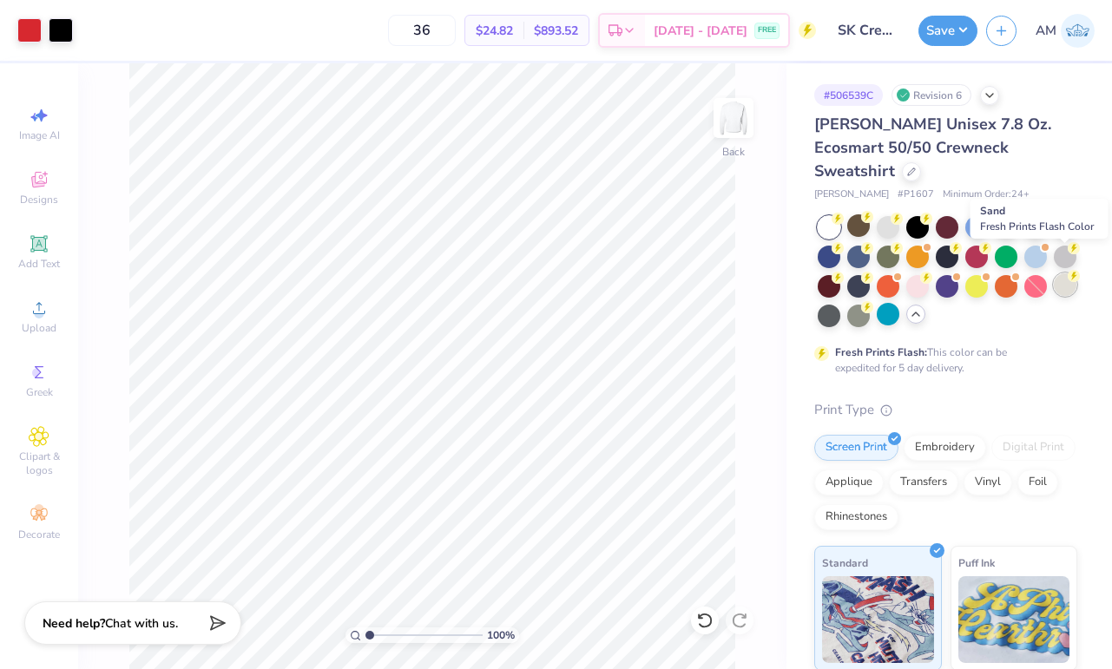
click at [1066, 273] on div at bounding box center [1064, 284] width 23 height 23
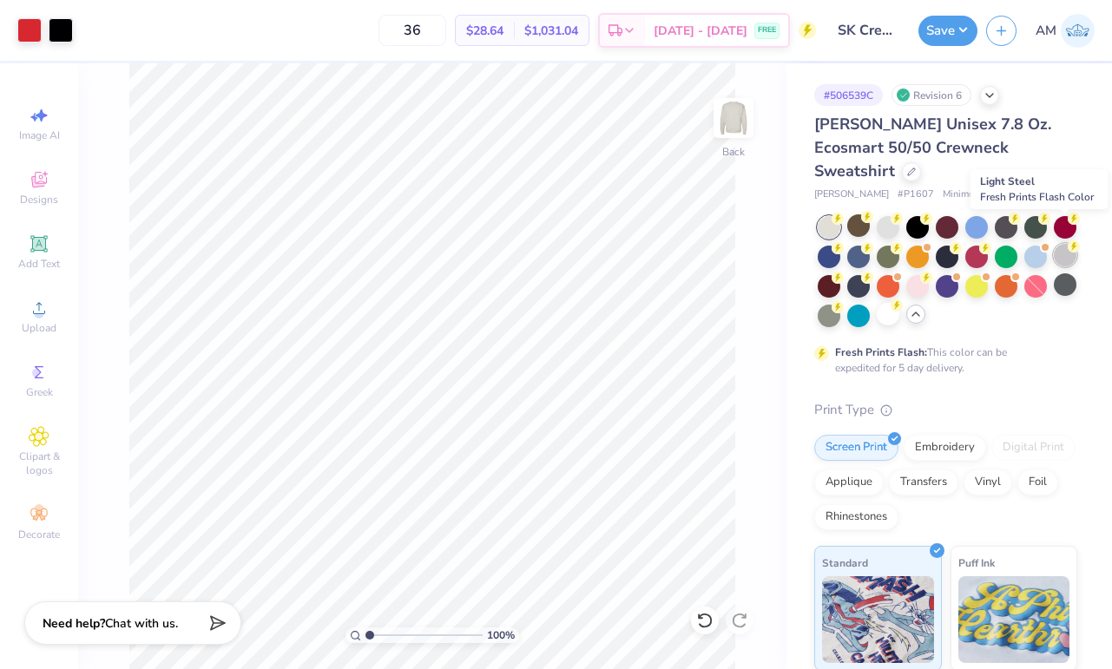
click at [1063, 244] on div at bounding box center [1064, 255] width 23 height 23
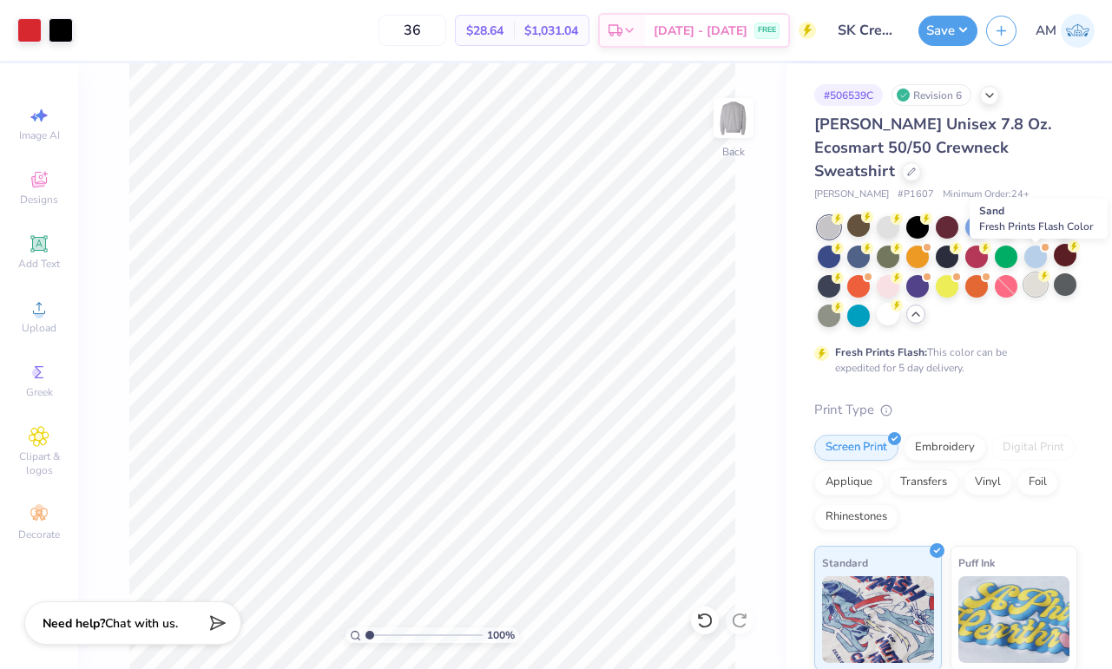
click at [1037, 273] on div at bounding box center [1035, 284] width 23 height 23
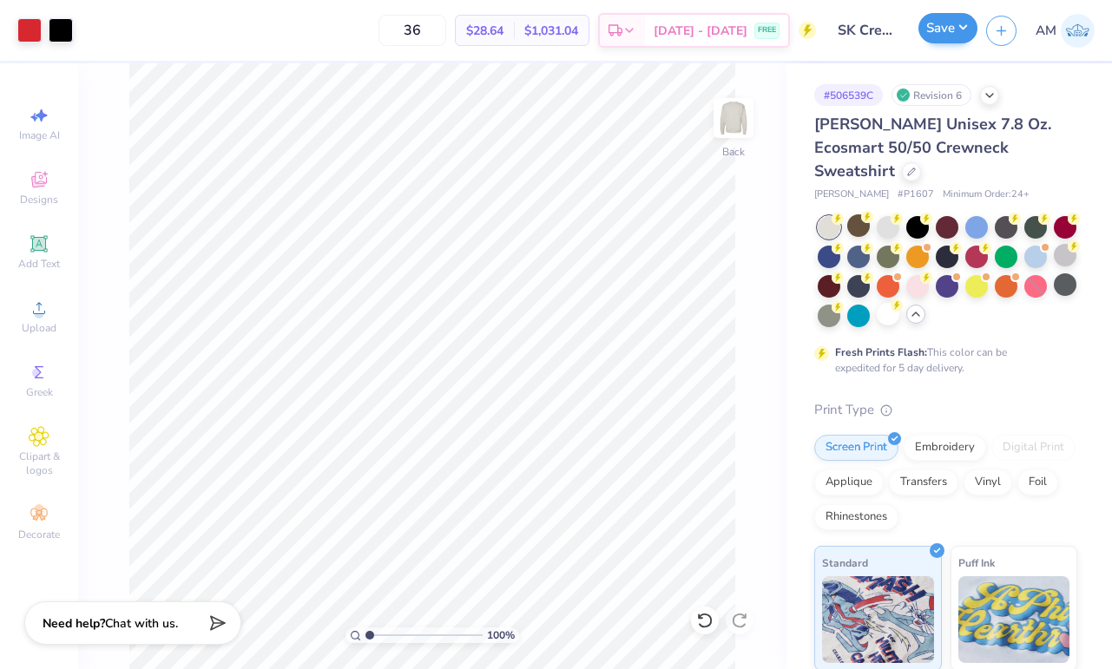
click at [954, 39] on button "Save" at bounding box center [947, 28] width 59 height 30
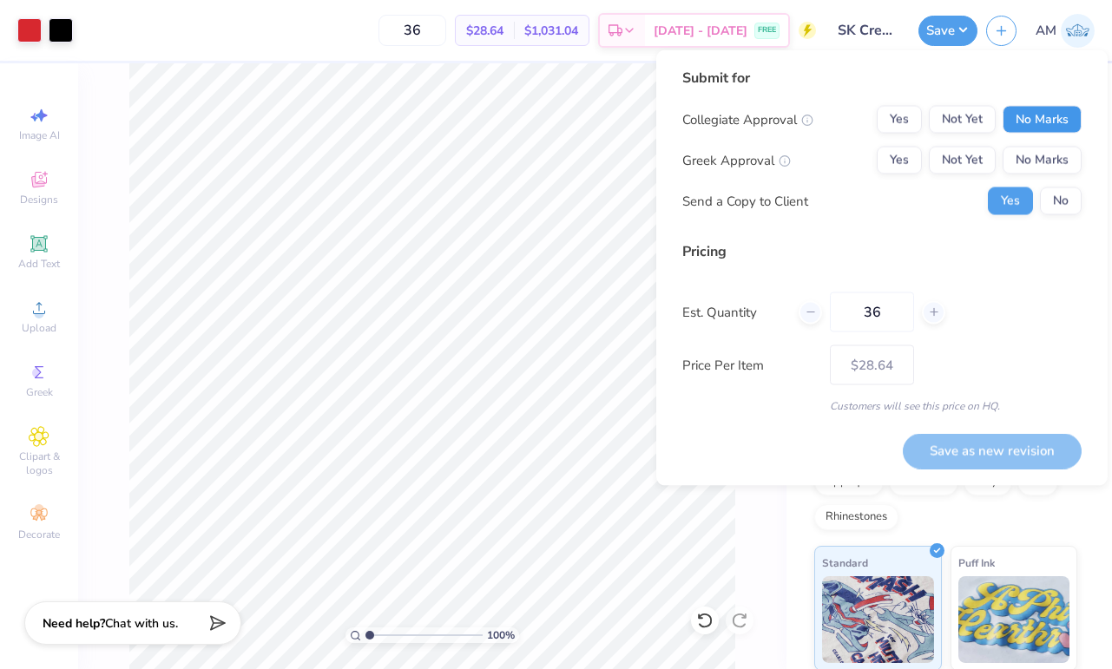
click at [1027, 128] on button "No Marks" at bounding box center [1041, 120] width 79 height 28
click at [901, 170] on button "Yes" at bounding box center [898, 161] width 45 height 28
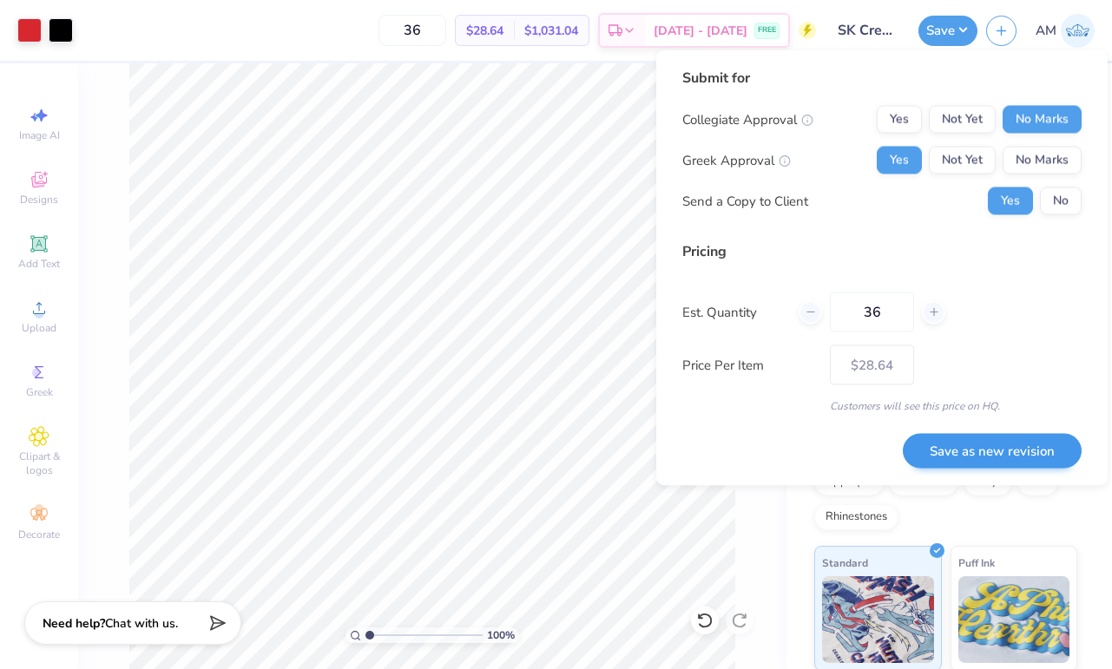
click at [961, 436] on button "Save as new revision" at bounding box center [991, 451] width 179 height 36
type input "$28.64"
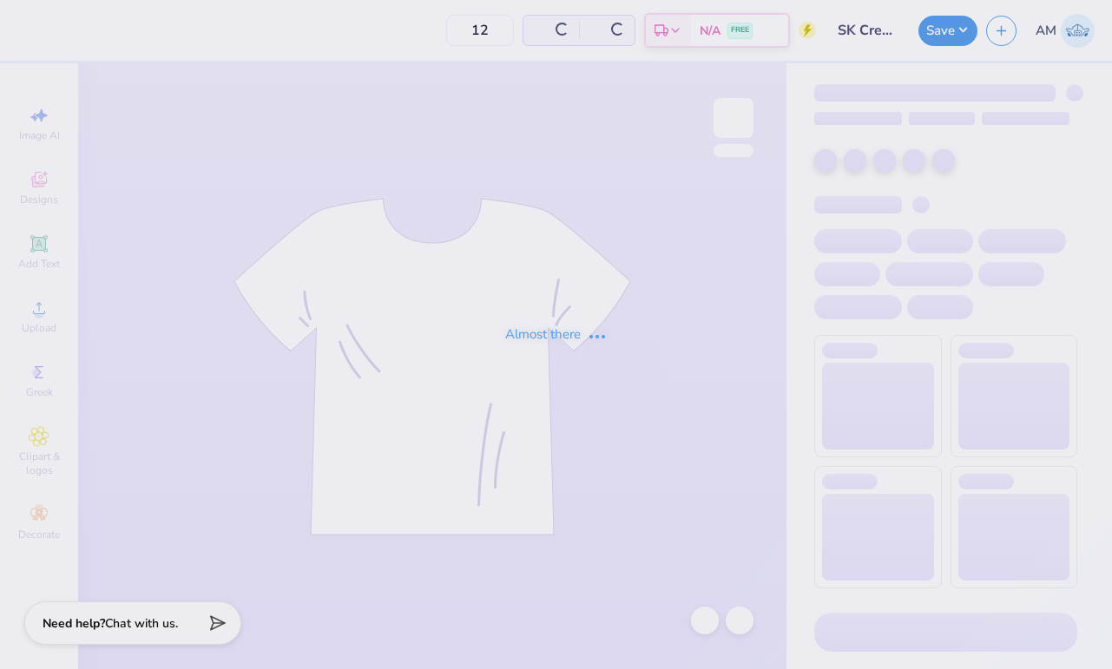
type input "36"
